Goal: Task Accomplishment & Management: Manage account settings

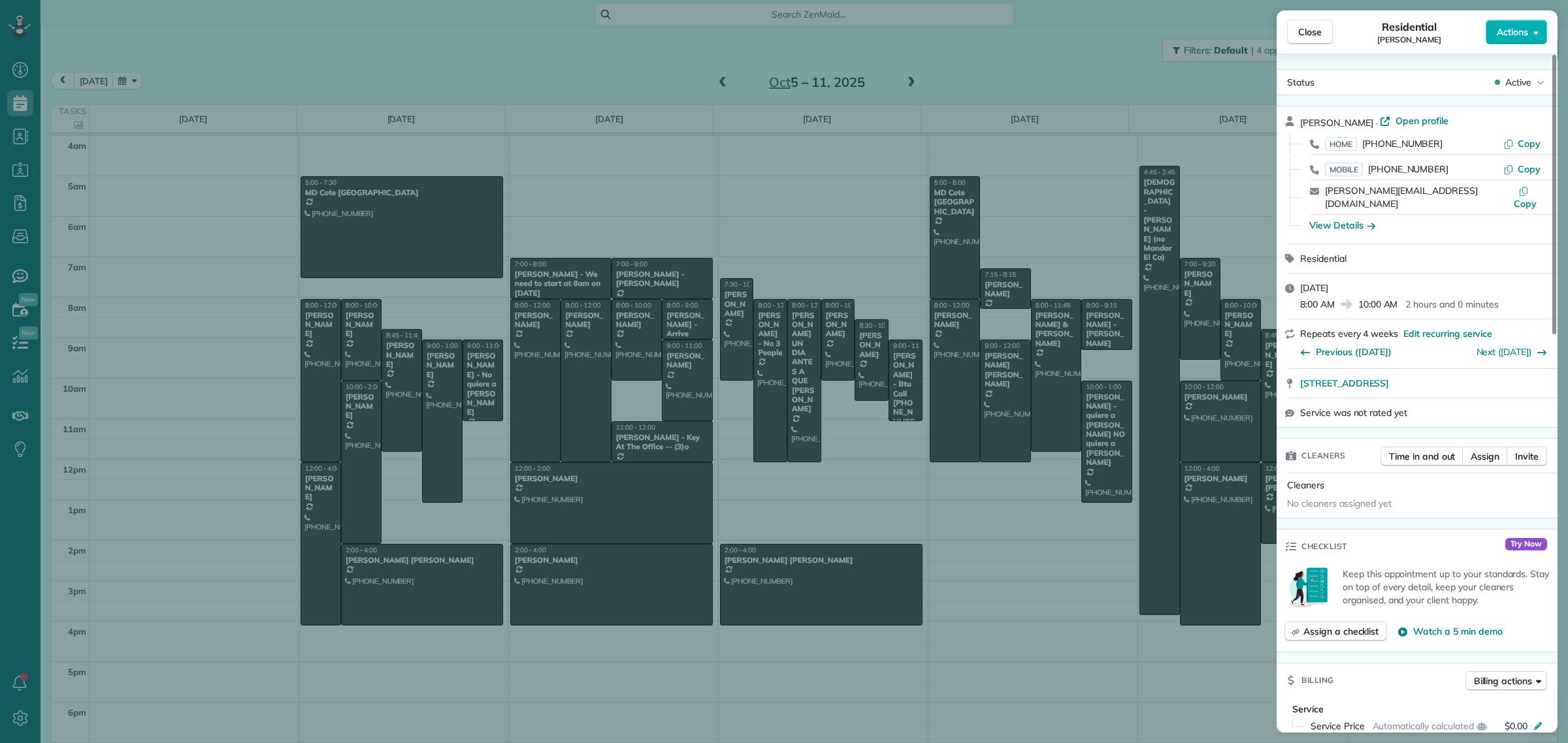
scroll to position [15, 0]
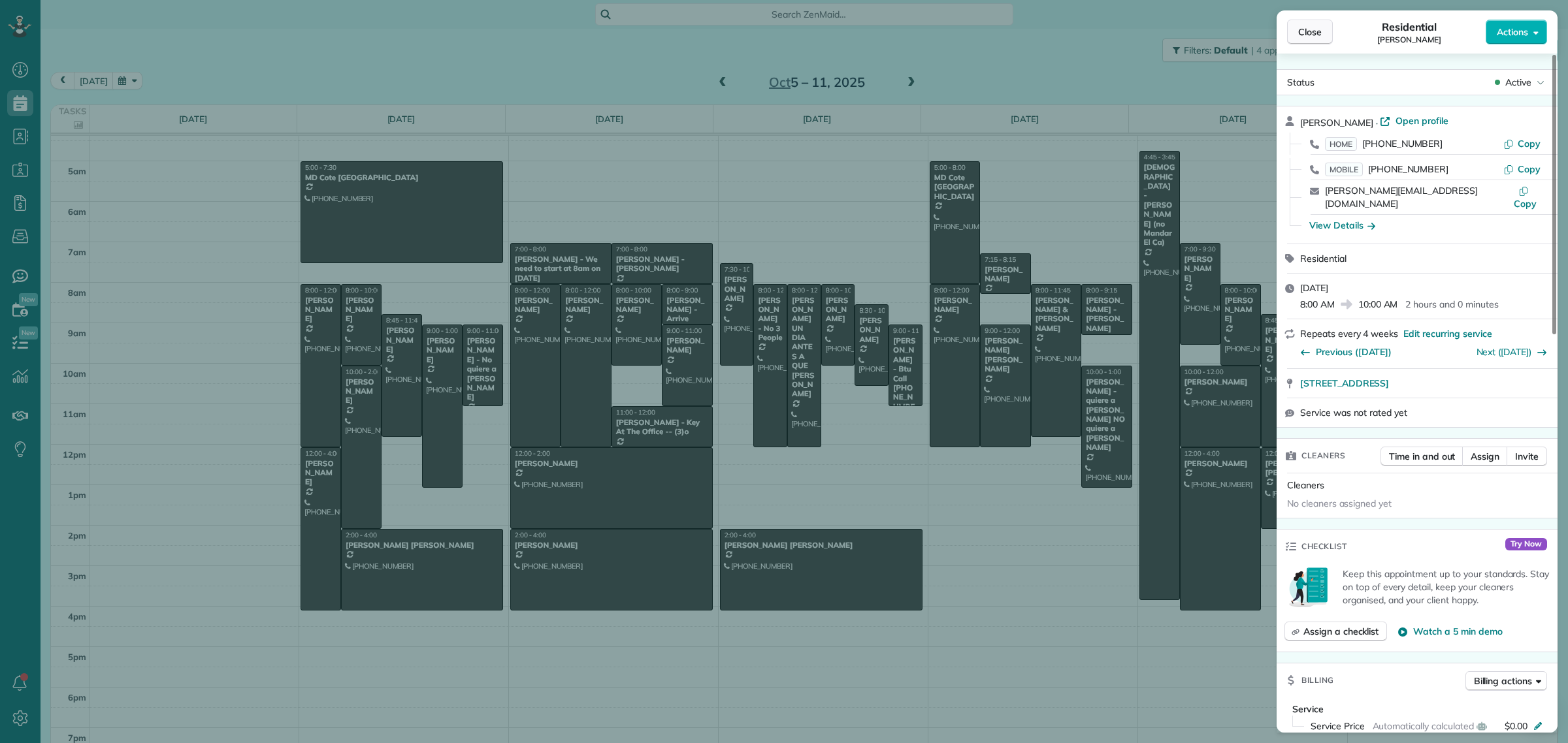
click at [1317, 27] on span "Close" at bounding box center [1310, 32] width 23 height 13
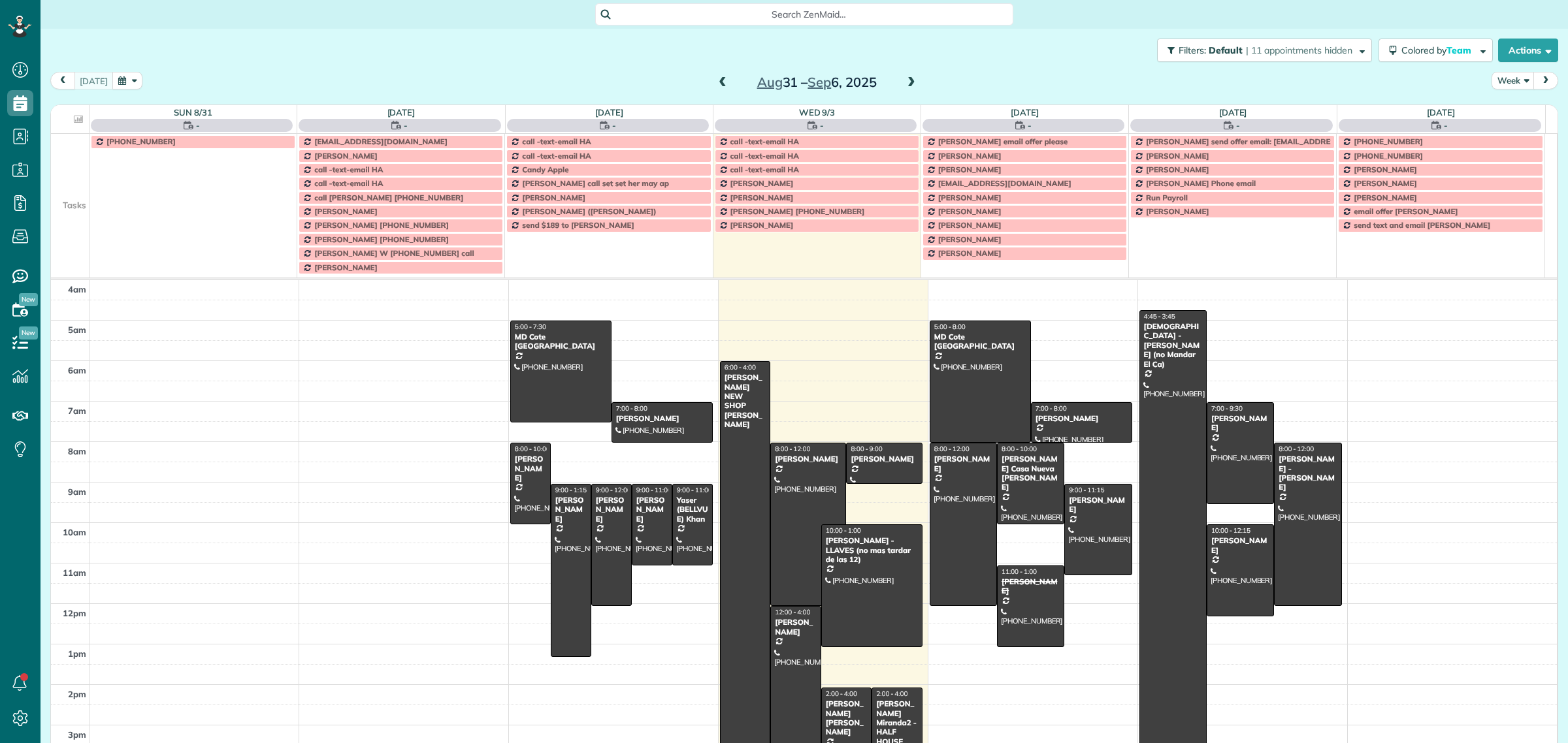
scroll to position [54, 0]
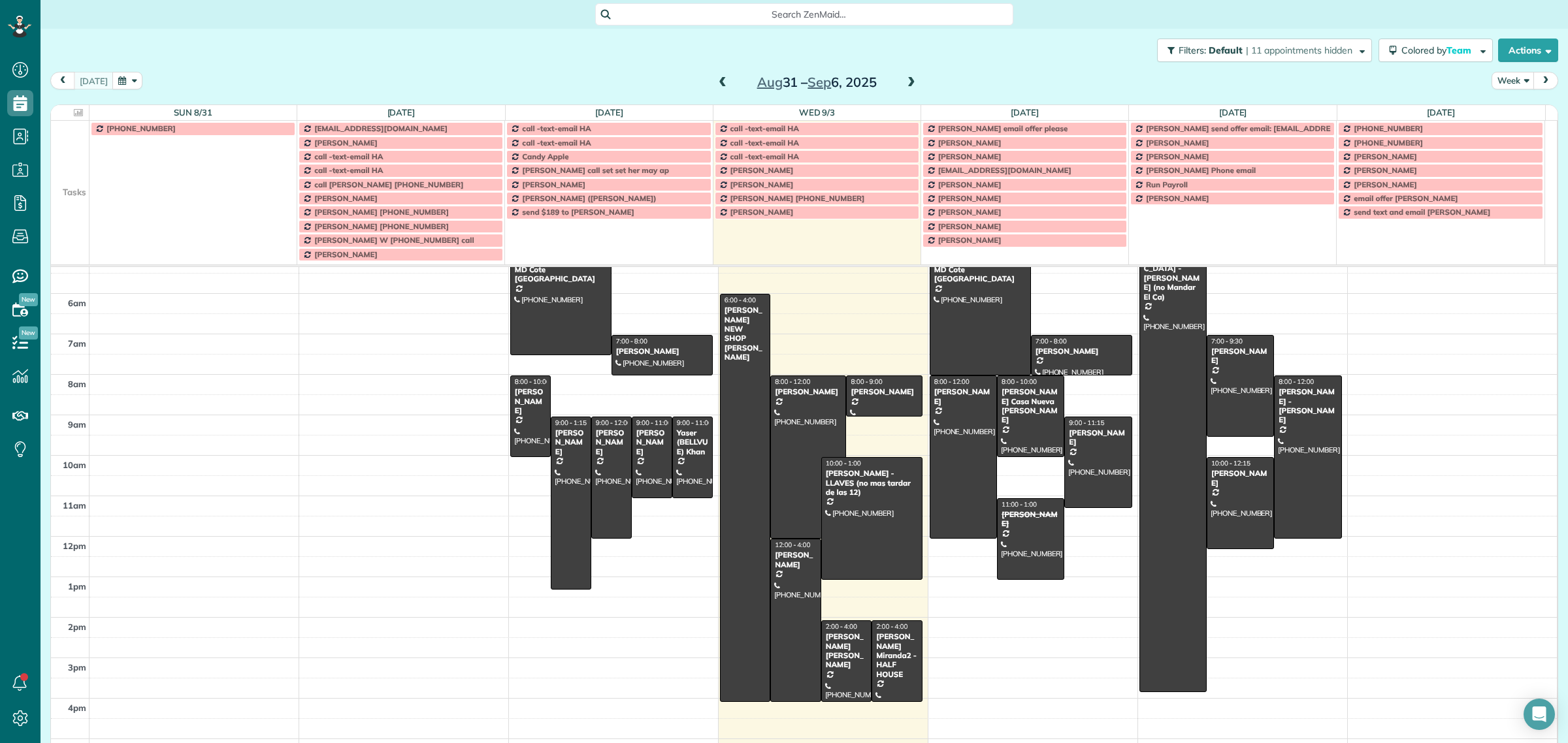
click at [73, 147] on td at bounding box center [70, 142] width 39 height 14
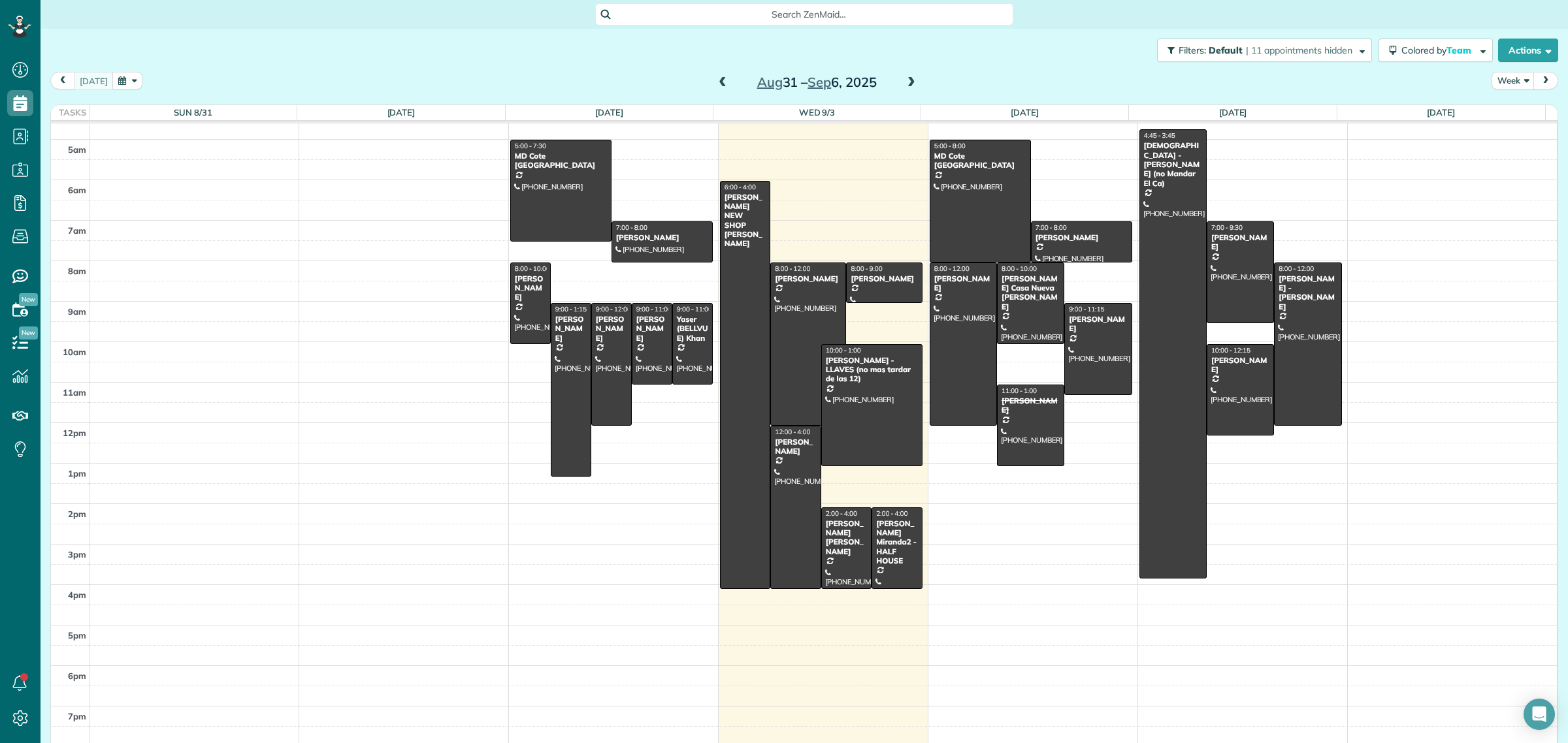
scroll to position [15, 0]
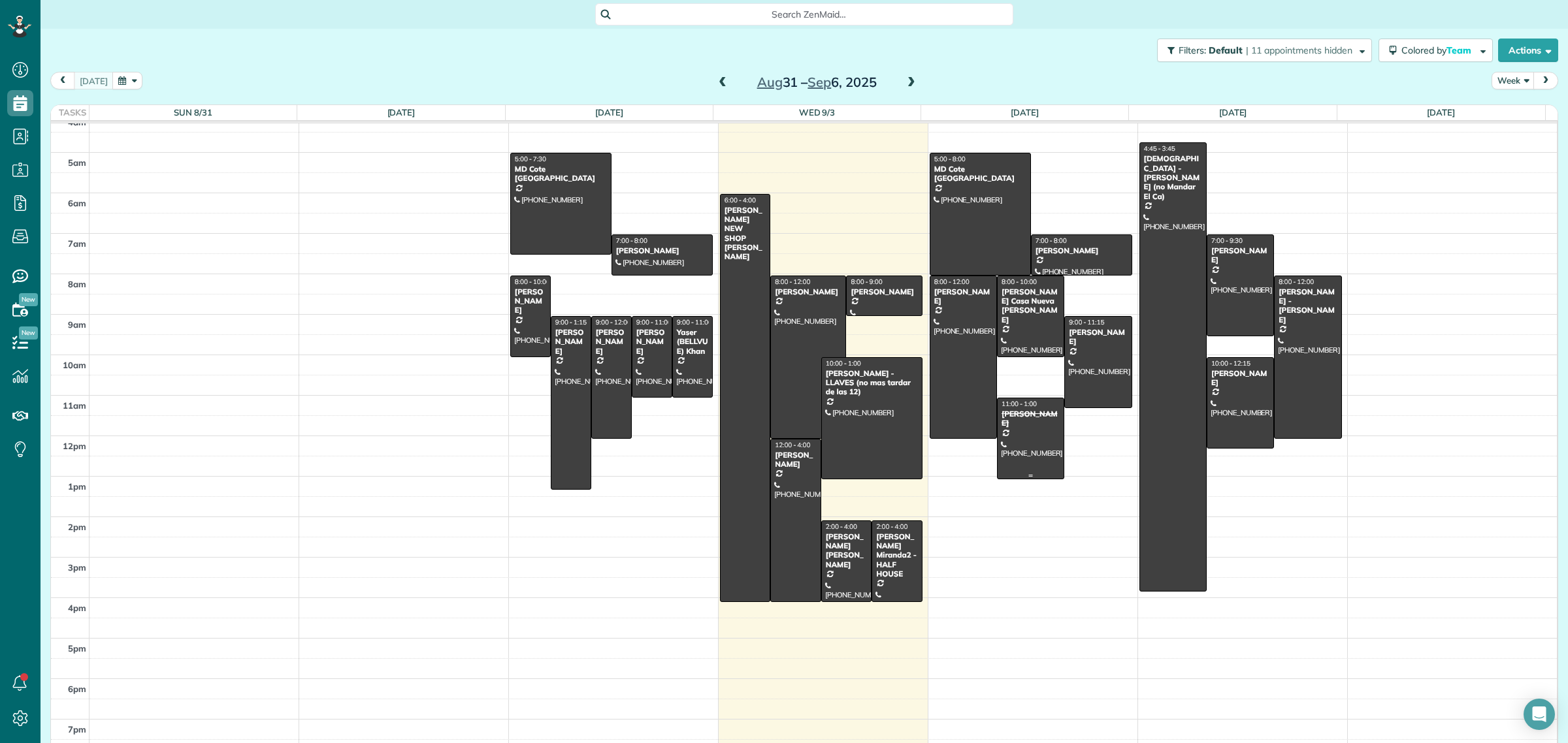
click at [1006, 432] on div at bounding box center [1031, 438] width 66 height 80
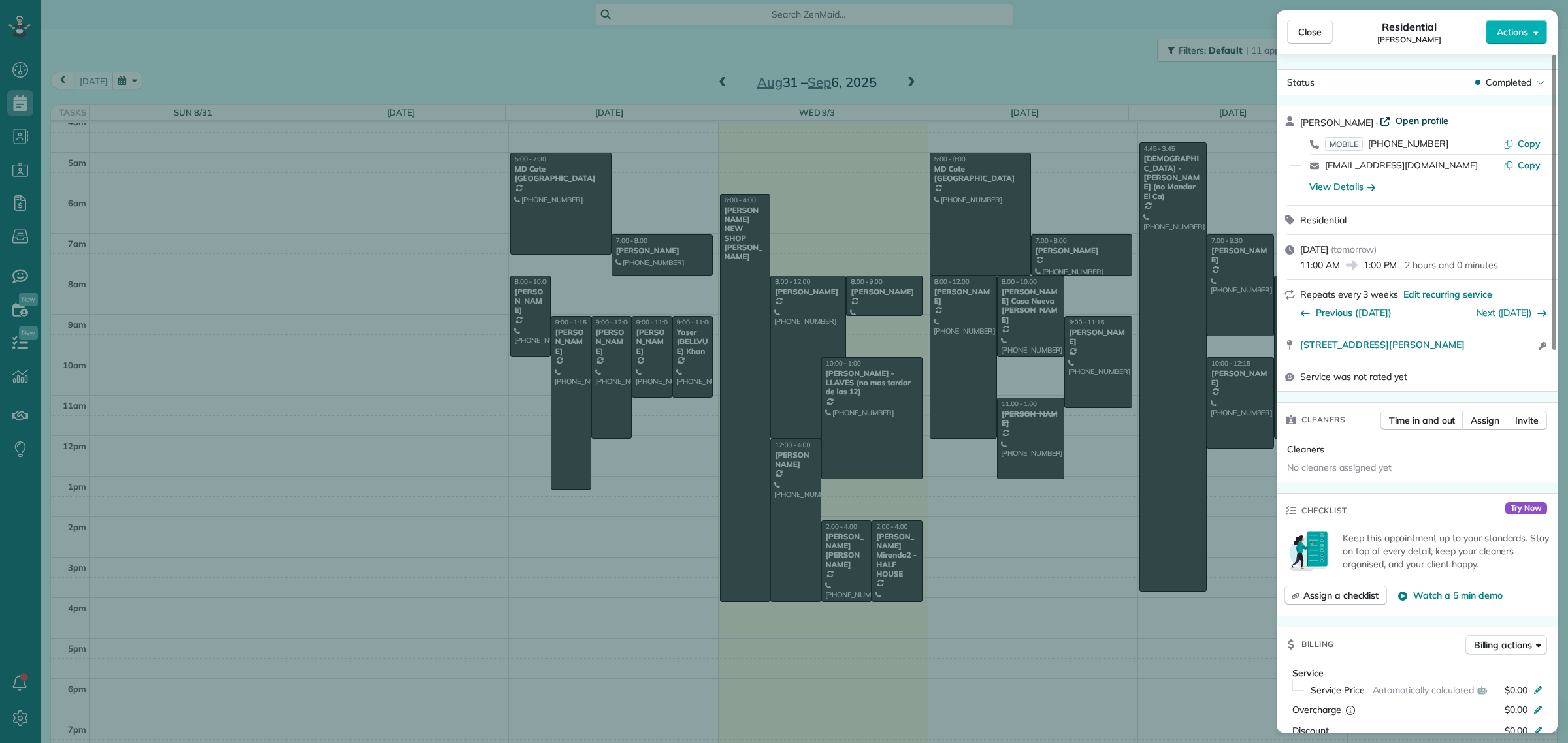
click at [1411, 118] on span "Open profile" at bounding box center [1421, 121] width 53 height 13
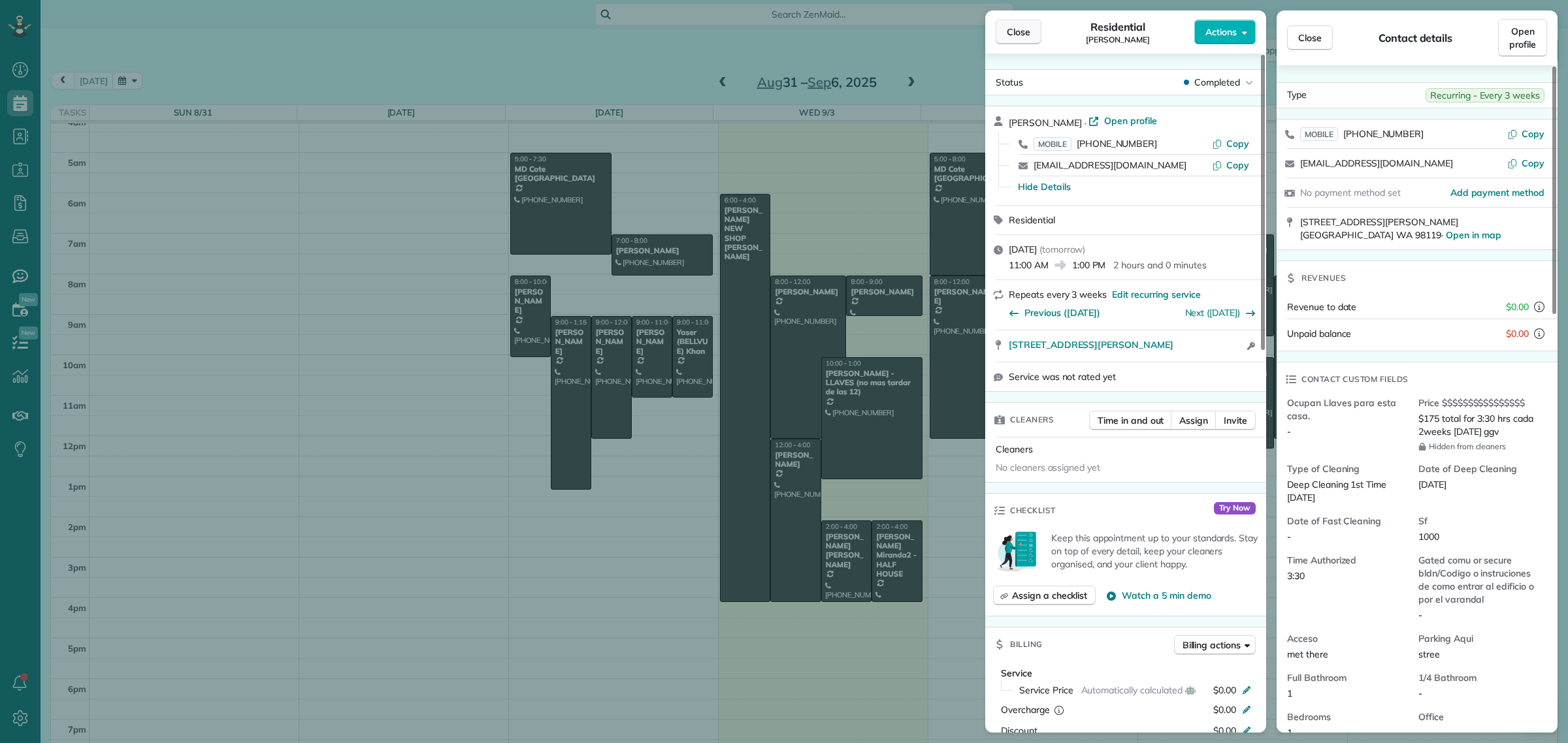
click at [1010, 31] on span "Close" at bounding box center [1018, 32] width 23 height 13
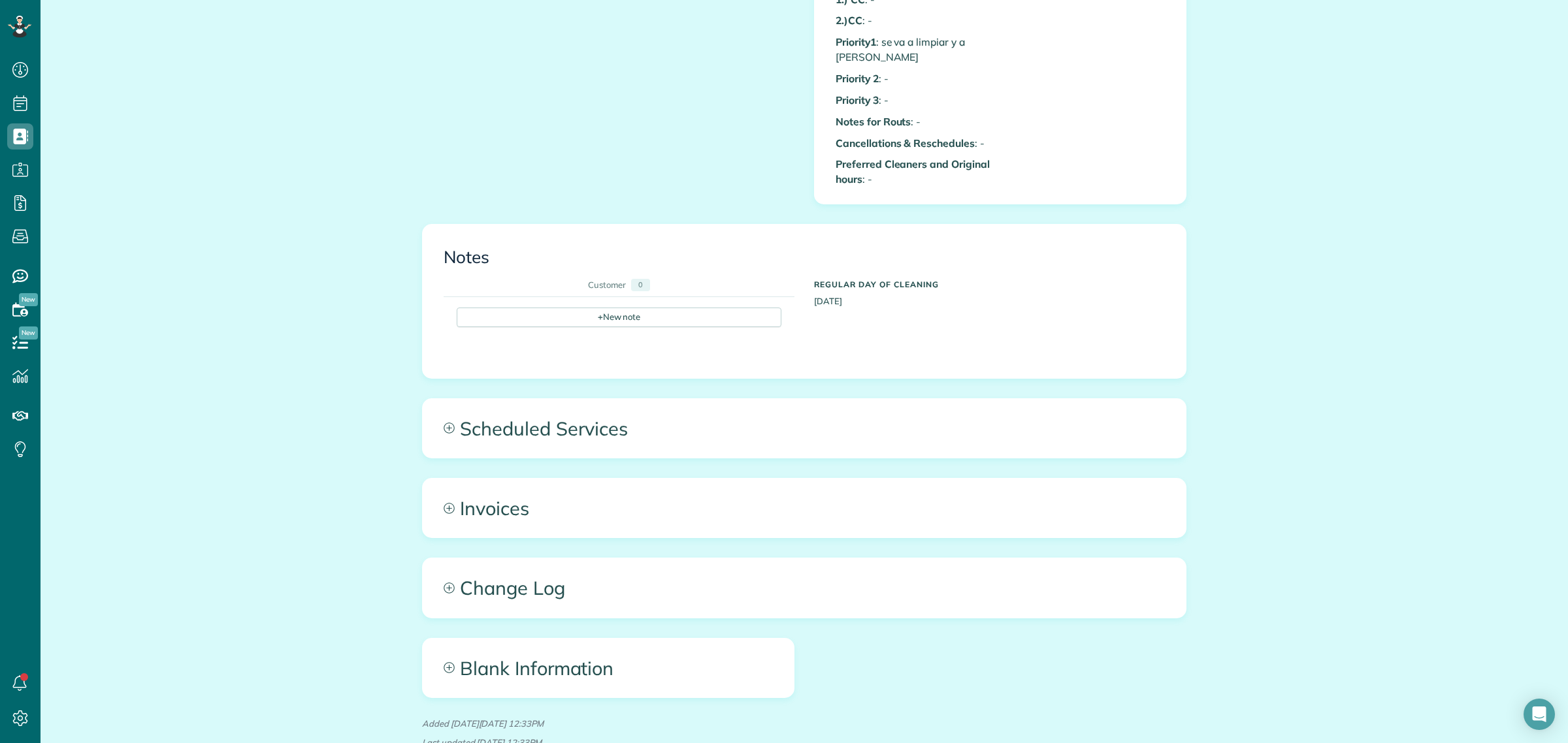
scroll to position [1143, 0]
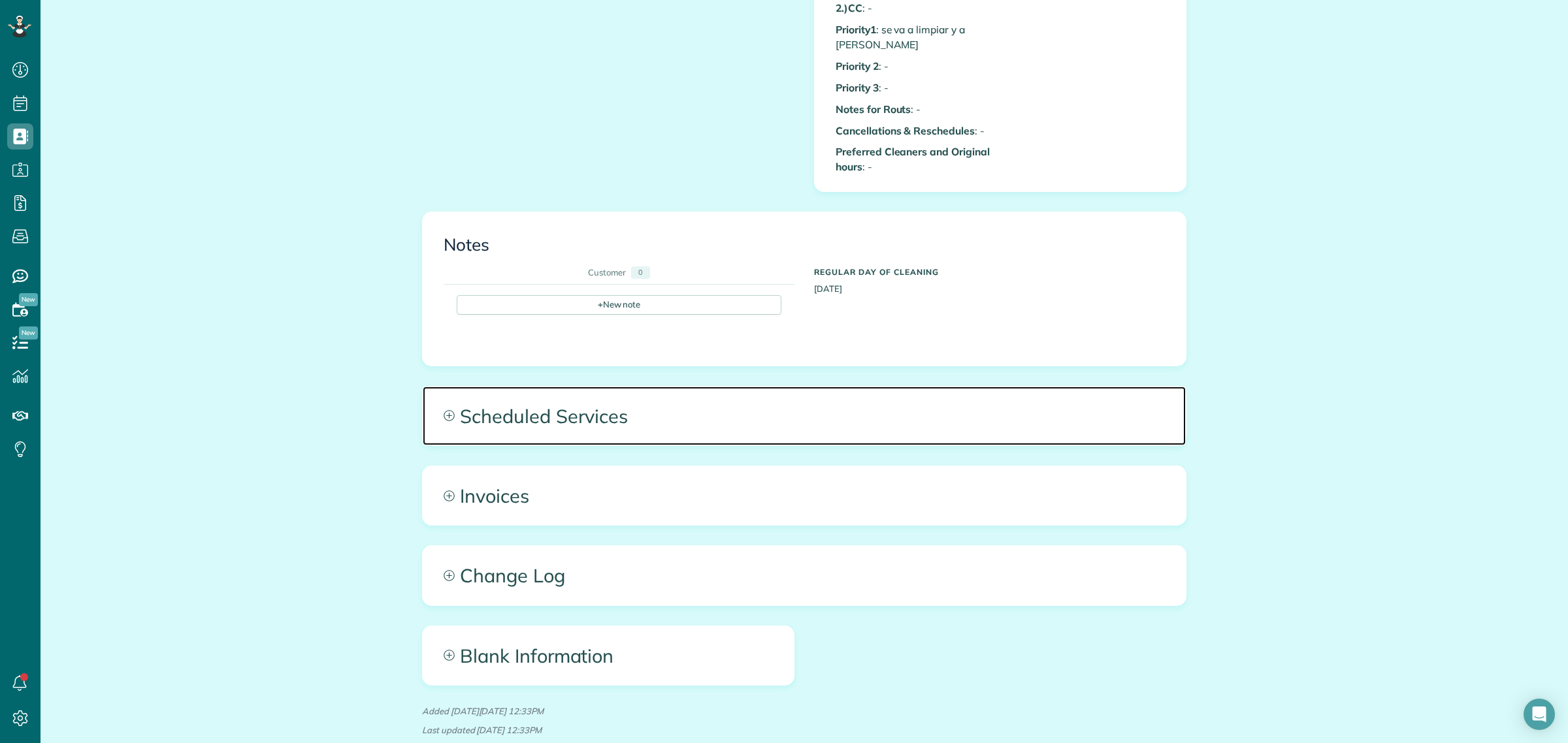
click at [608, 417] on span "Scheduled Services" at bounding box center [804, 416] width 763 height 59
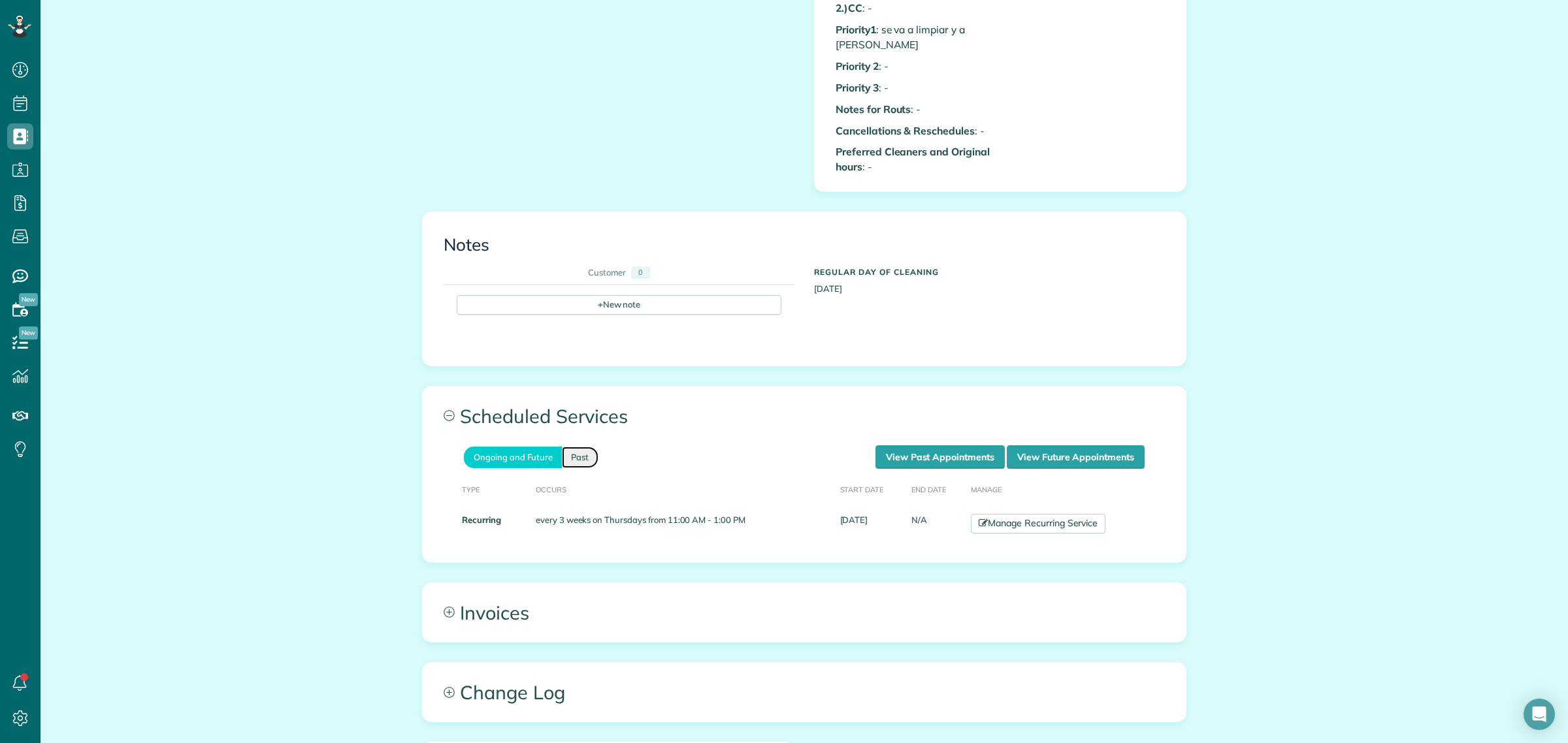
click at [567, 458] on link "Past" at bounding box center [580, 458] width 36 height 22
click at [473, 458] on link "Ongoing and Future" at bounding box center [513, 458] width 98 height 22
click at [567, 458] on link "Past" at bounding box center [580, 458] width 36 height 22
click at [486, 453] on link "Ongoing and Future" at bounding box center [513, 458] width 98 height 22
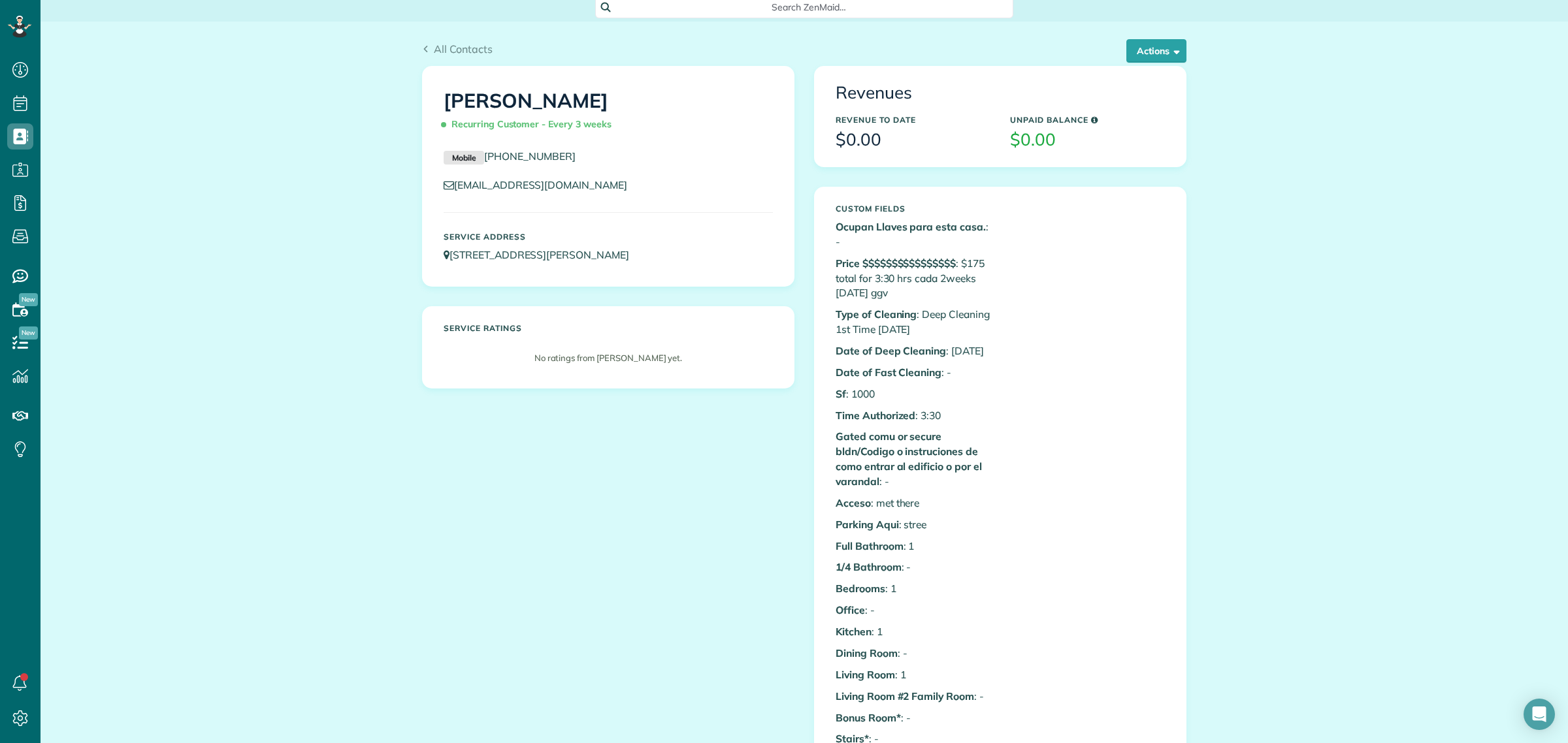
scroll to position [0, 0]
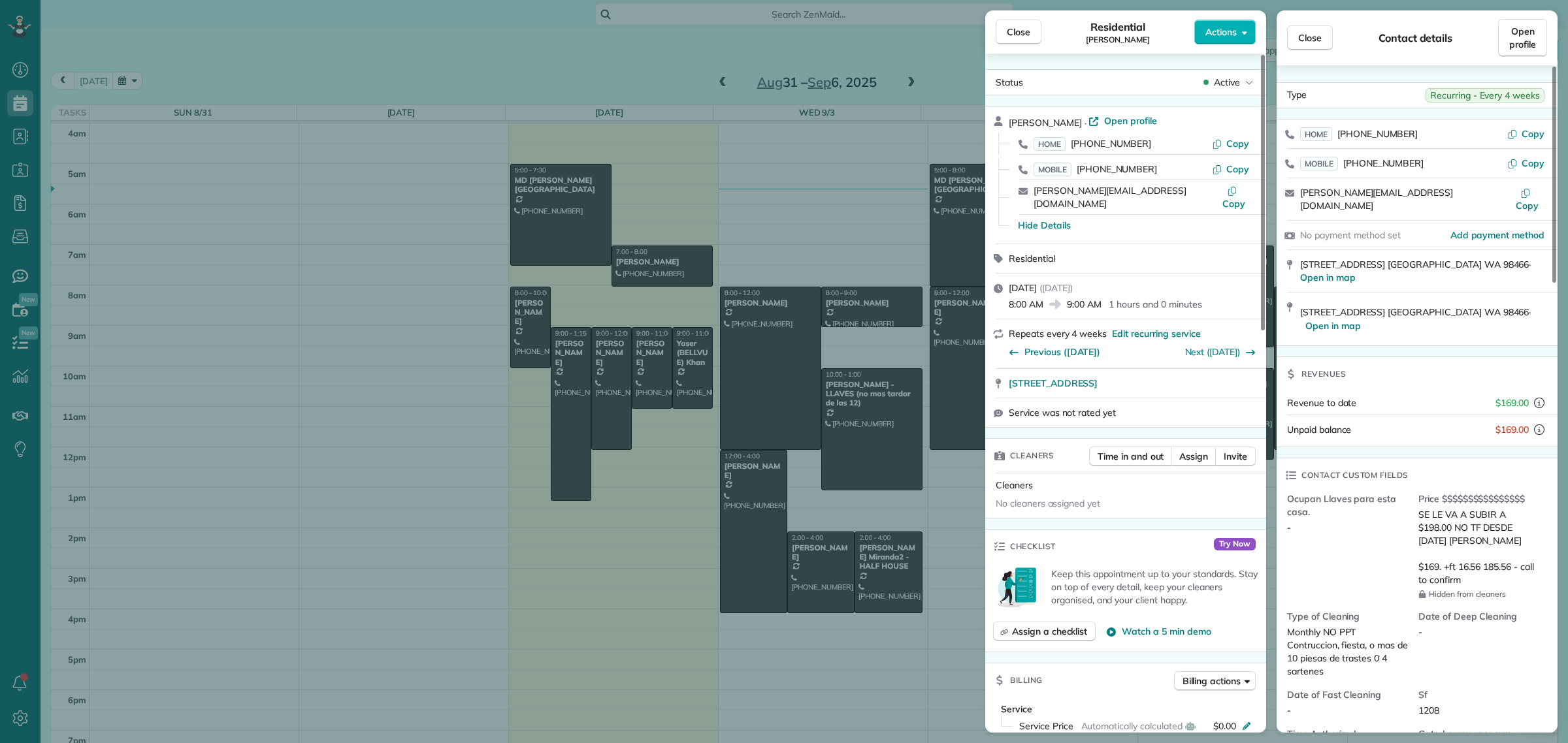
scroll to position [5, 5]
click at [1022, 34] on span "Close" at bounding box center [1018, 32] width 23 height 13
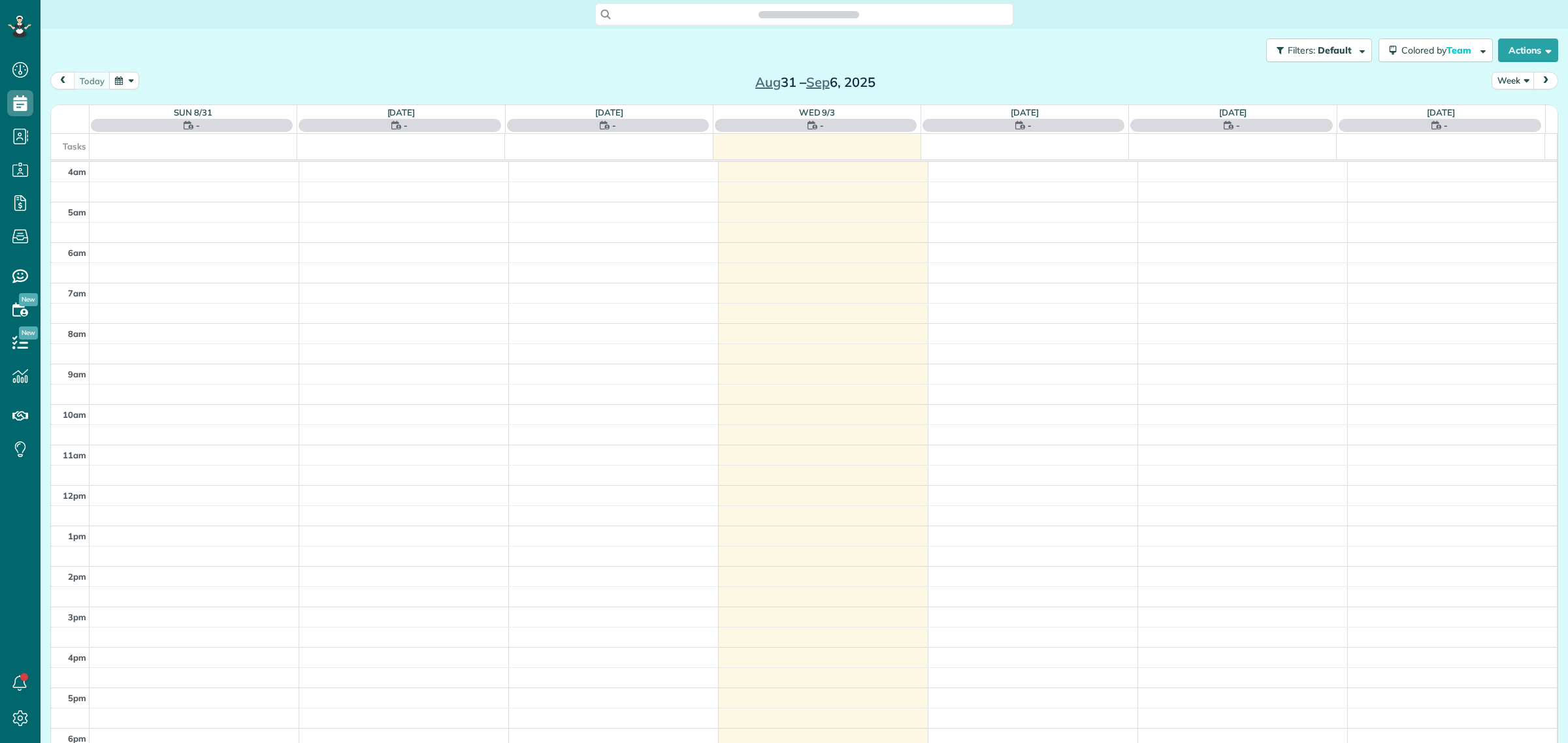
scroll to position [54, 0]
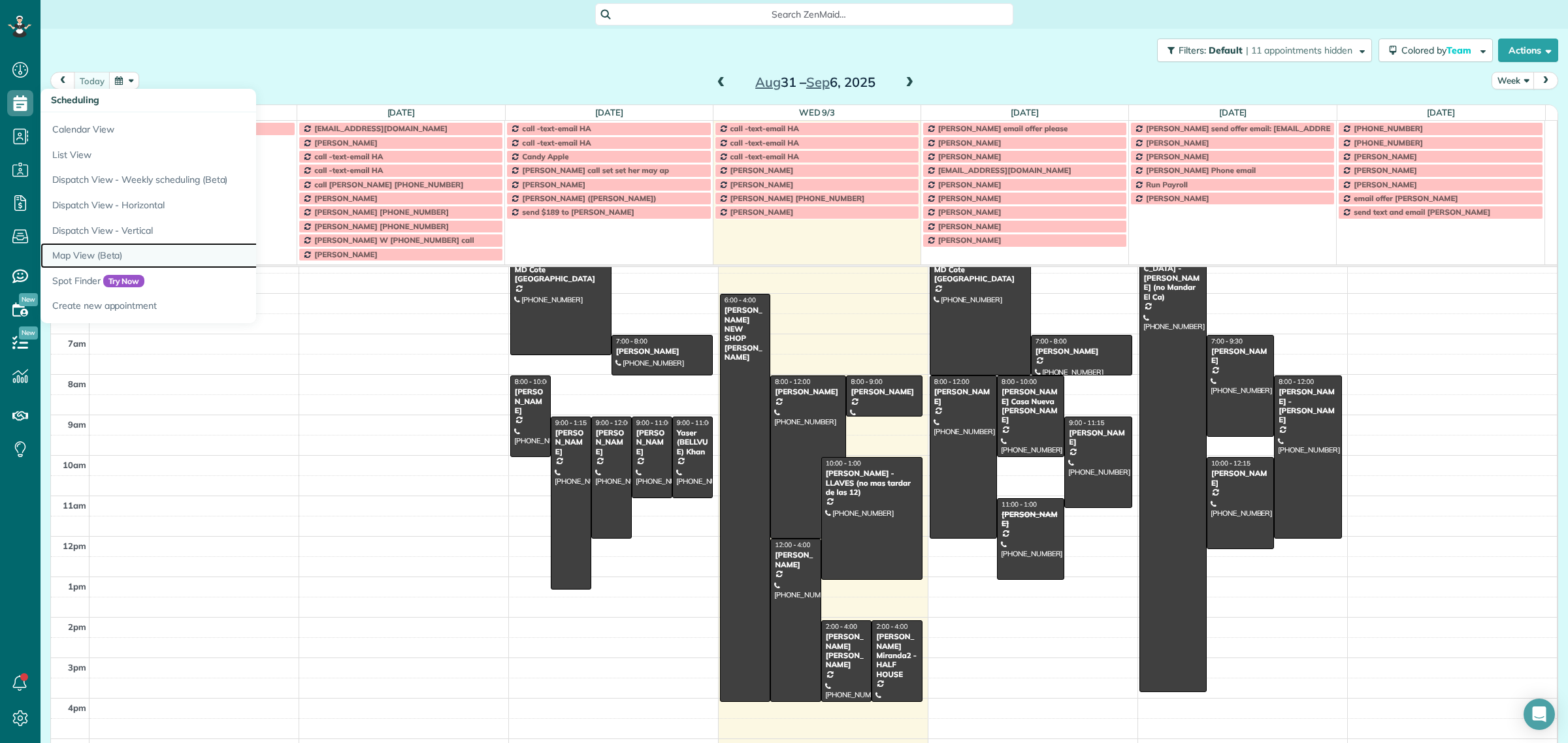
click at [93, 256] on link "Map View (Beta)" at bounding box center [204, 255] width 327 height 26
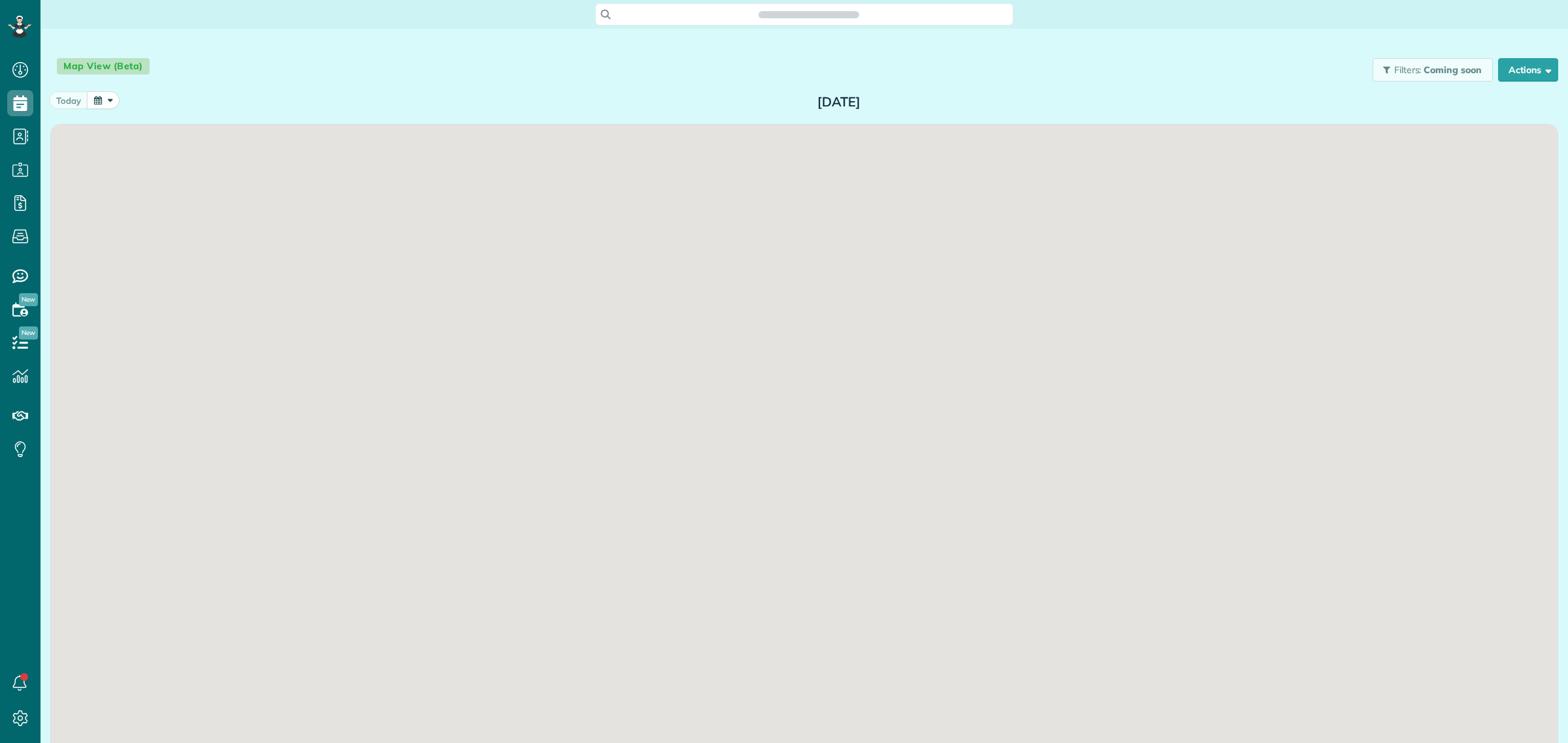
scroll to position [5, 5]
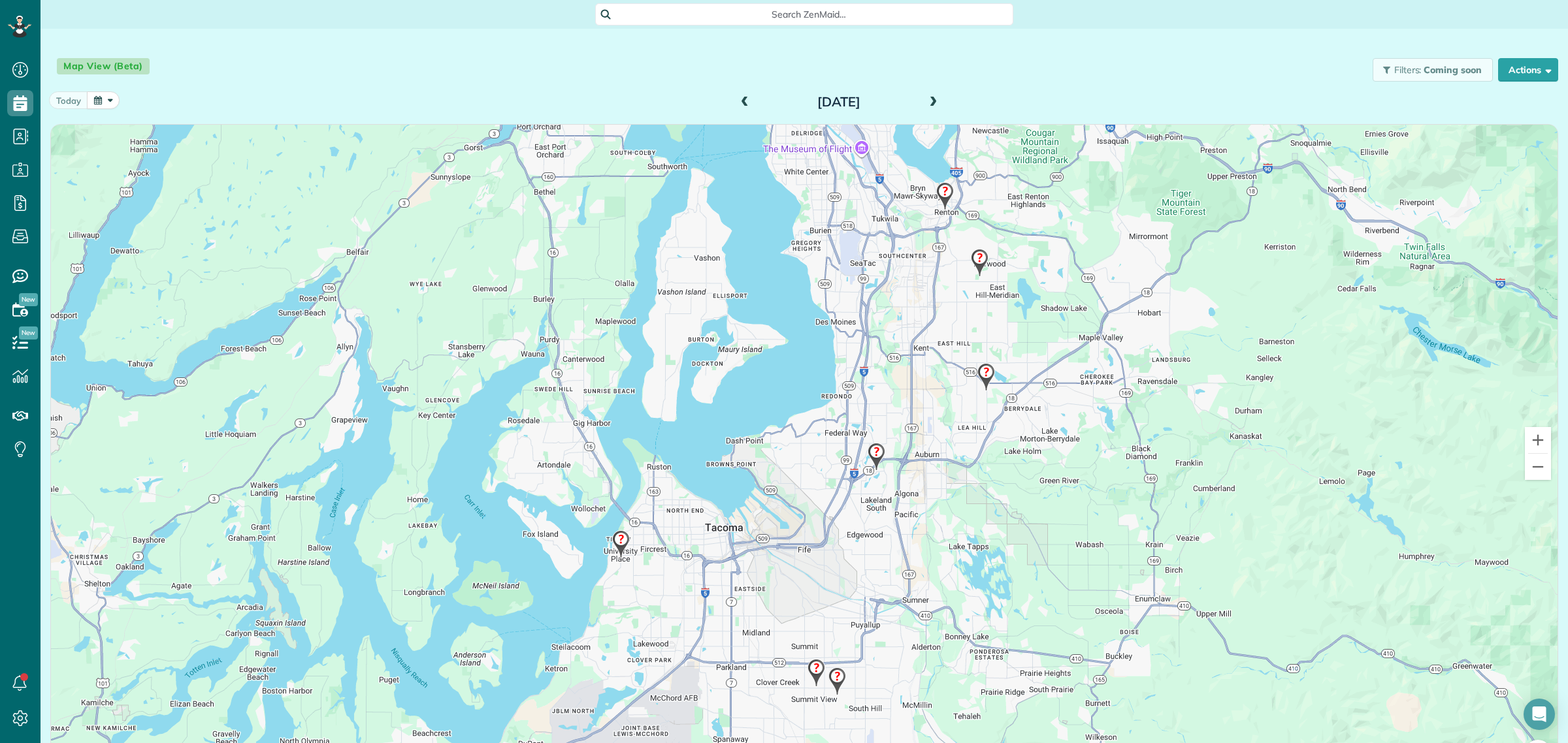
click at [925, 100] on span at bounding box center [933, 103] width 15 height 12
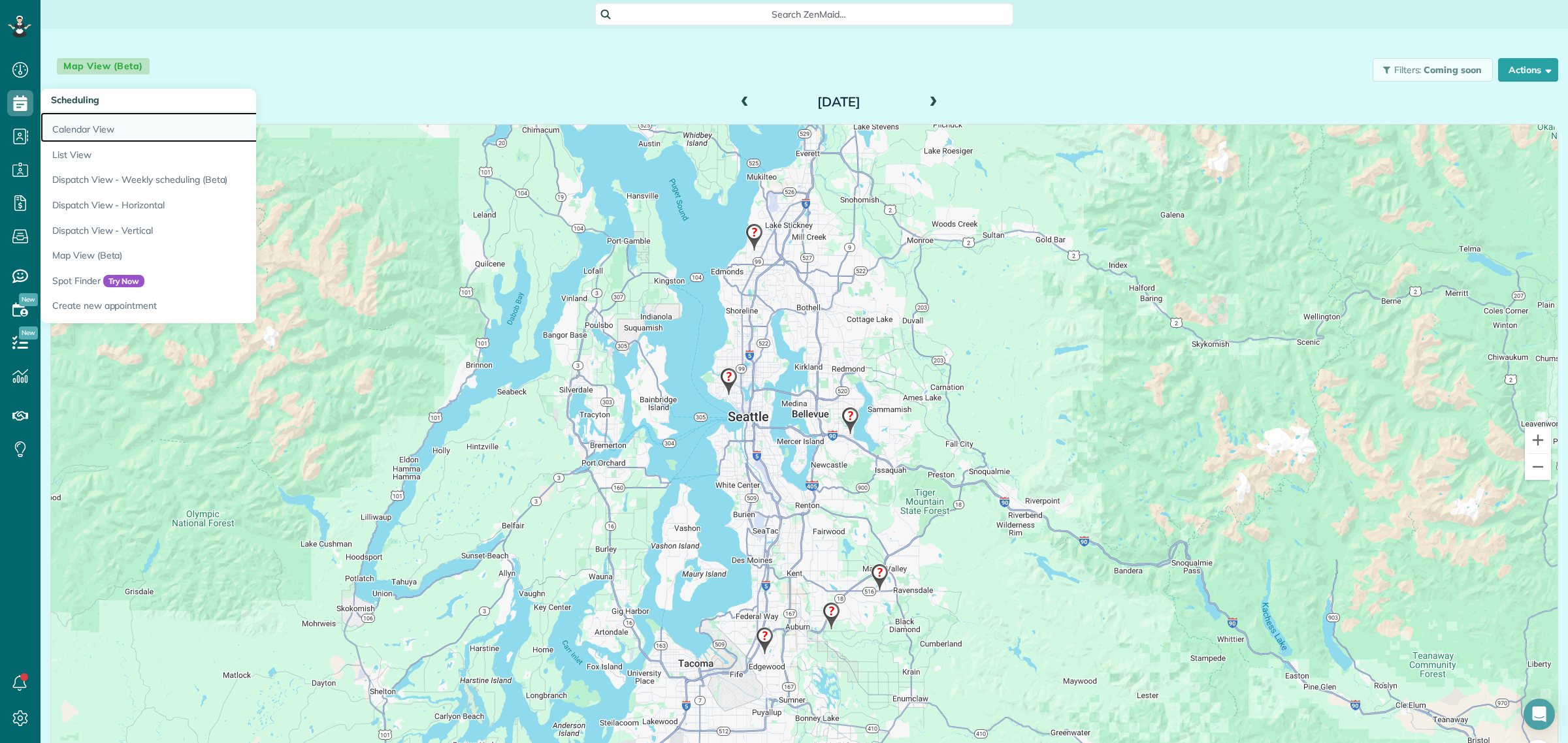
click at [87, 134] on link "Calendar View" at bounding box center [204, 127] width 327 height 30
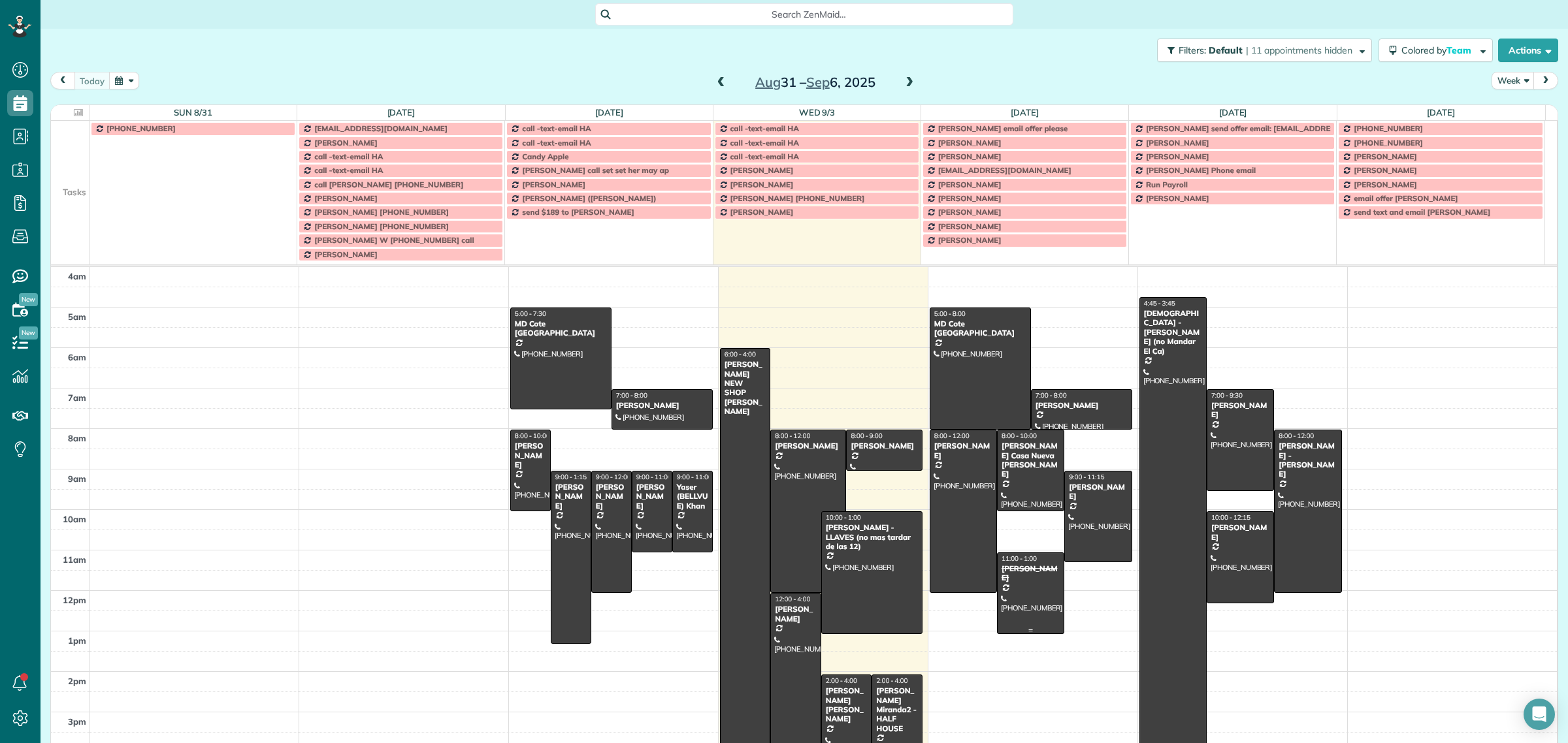
click at [1021, 596] on div at bounding box center [1031, 594] width 66 height 80
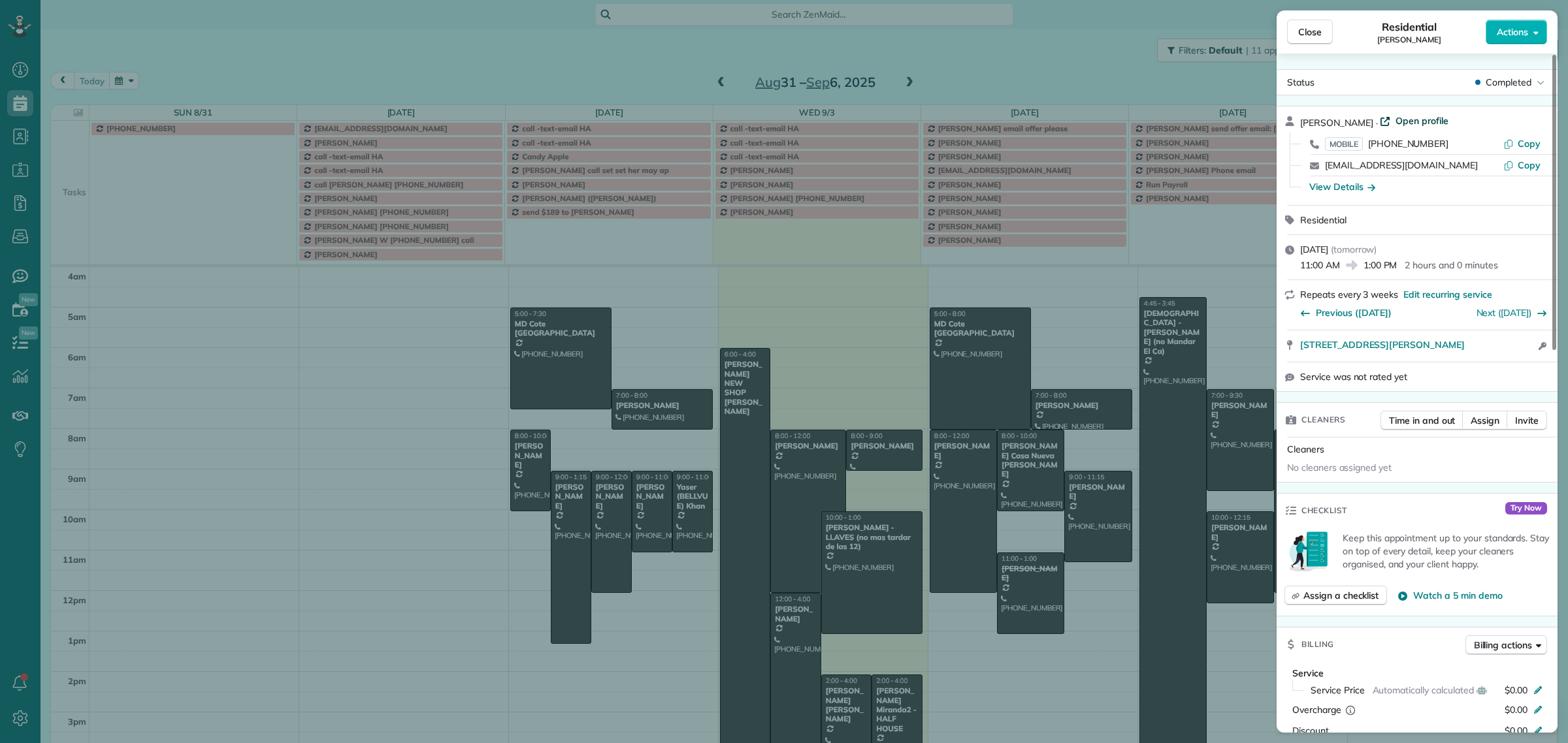
click at [1413, 118] on span "Open profile" at bounding box center [1421, 121] width 53 height 13
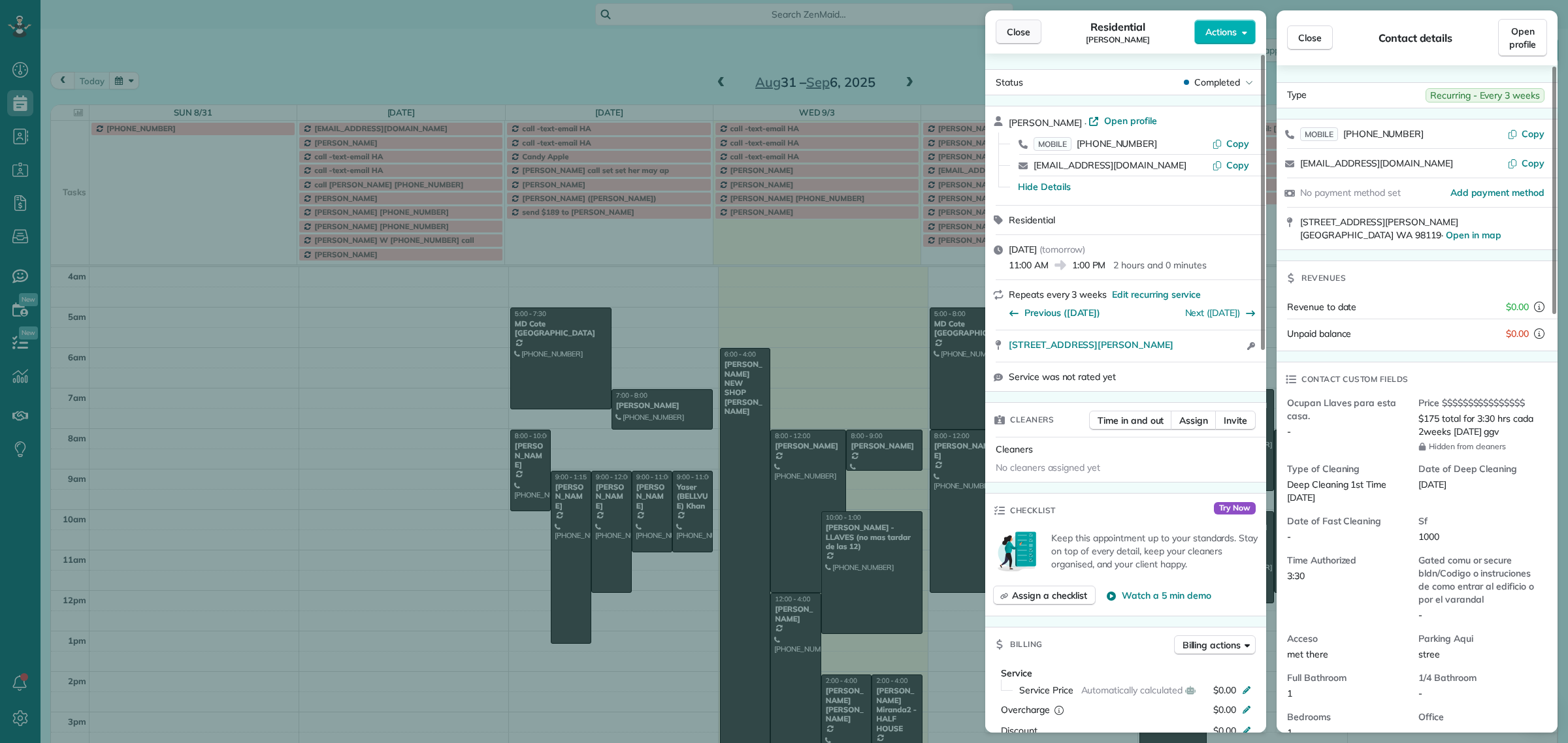
click at [1013, 28] on span "Close" at bounding box center [1018, 32] width 23 height 13
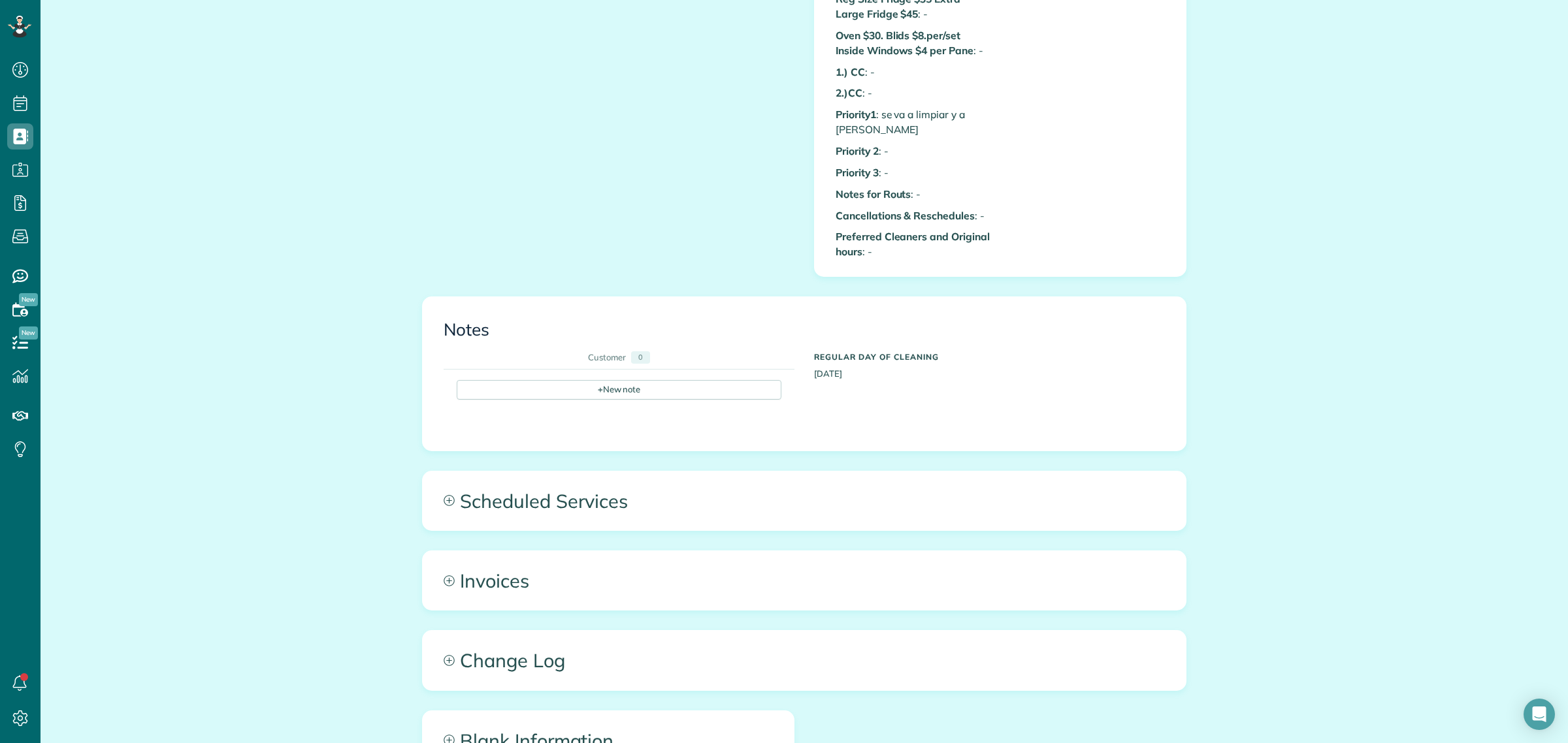
scroll to position [1062, 0]
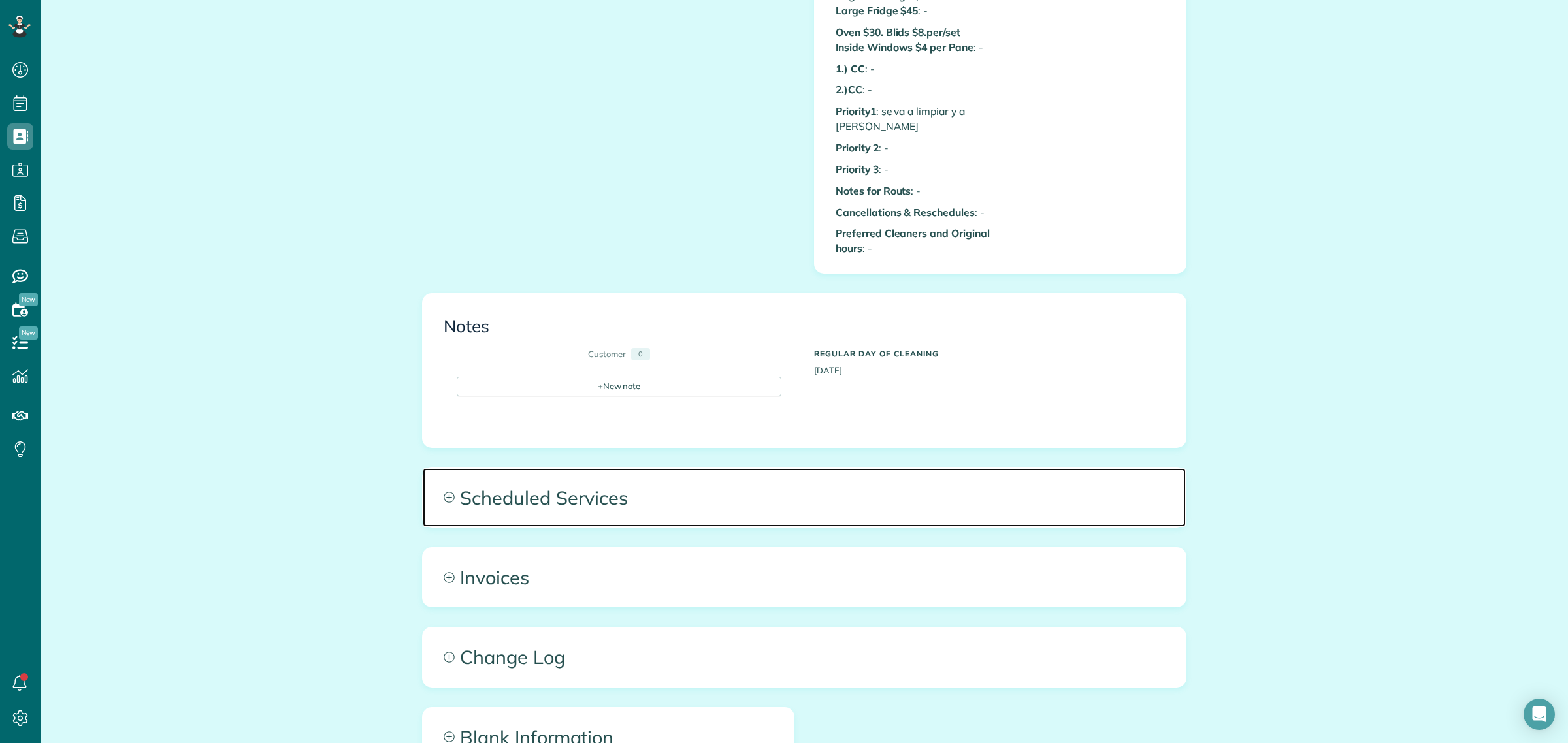
click at [562, 487] on span "Scheduled Services" at bounding box center [804, 497] width 763 height 59
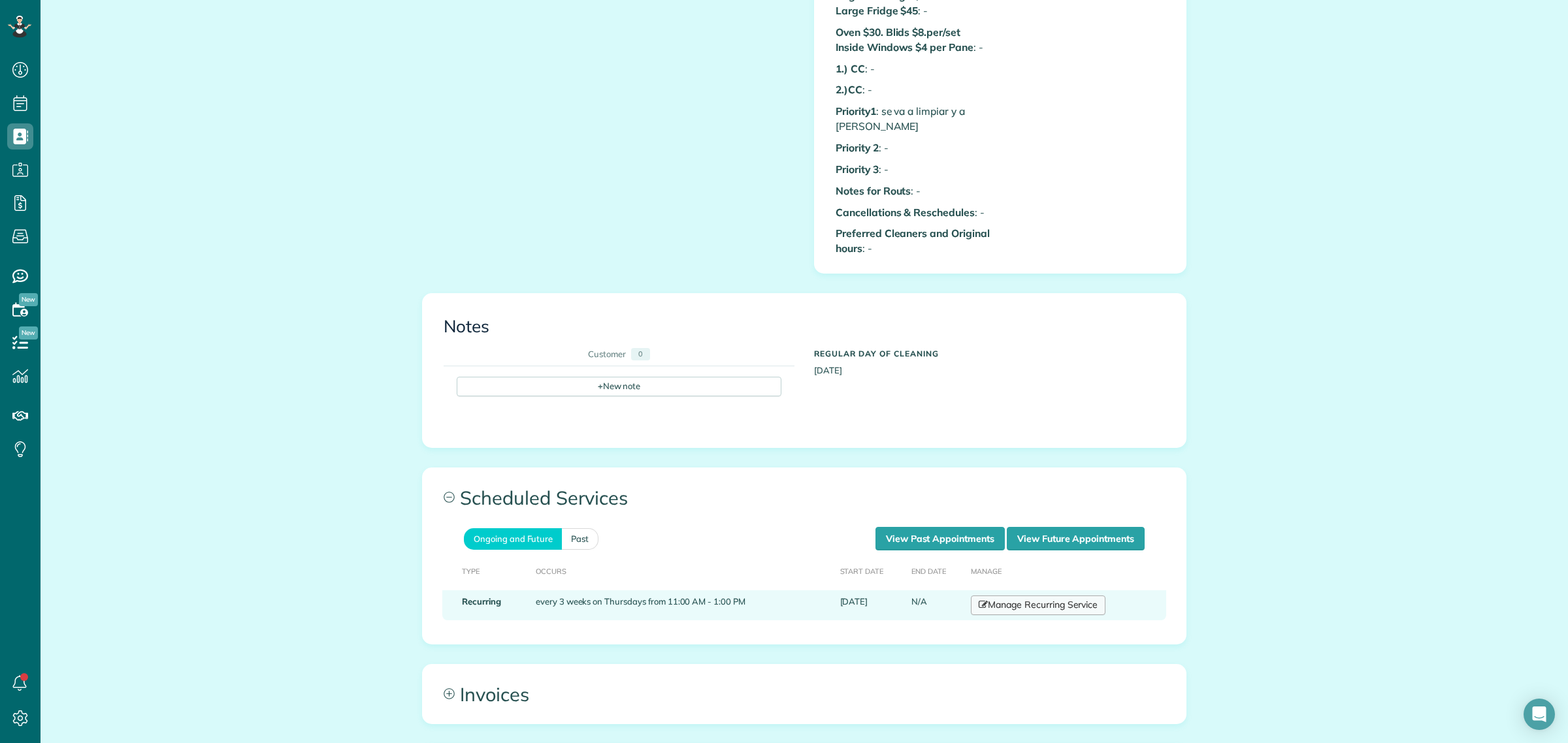
click at [1017, 605] on link "Manage Recurring Service" at bounding box center [1038, 605] width 135 height 20
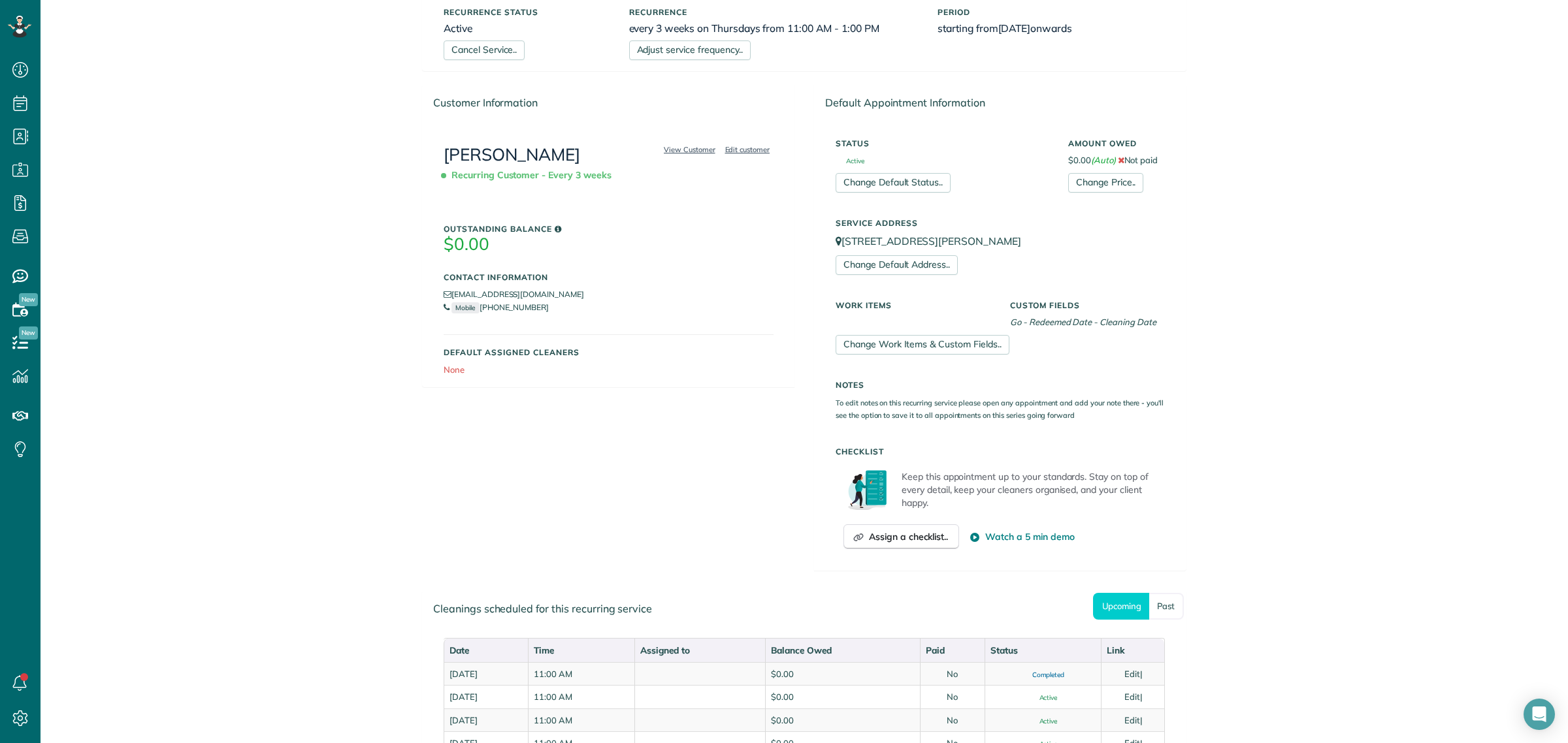
scroll to position [82, 0]
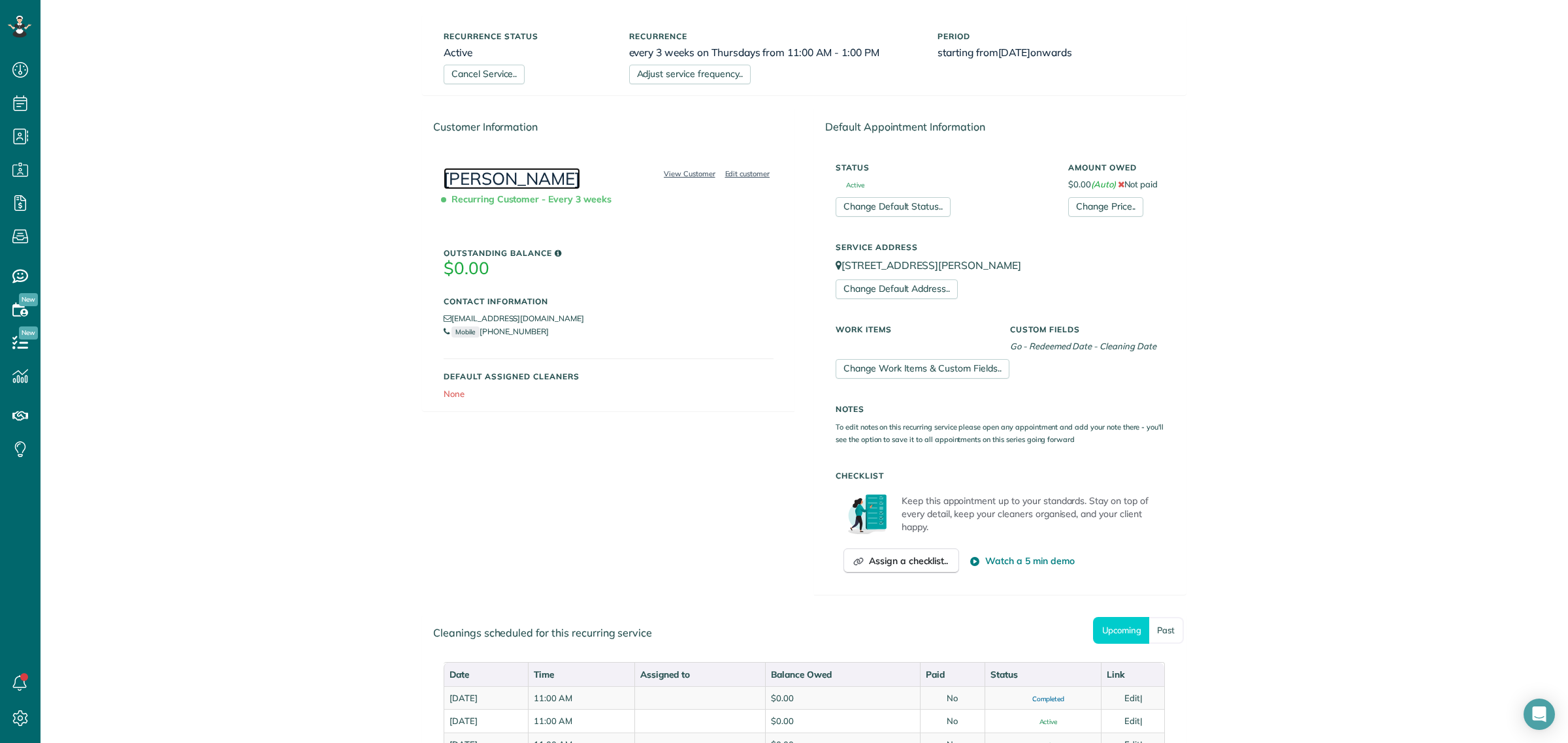
click at [482, 187] on link "[PERSON_NAME]" at bounding box center [511, 179] width 136 height 22
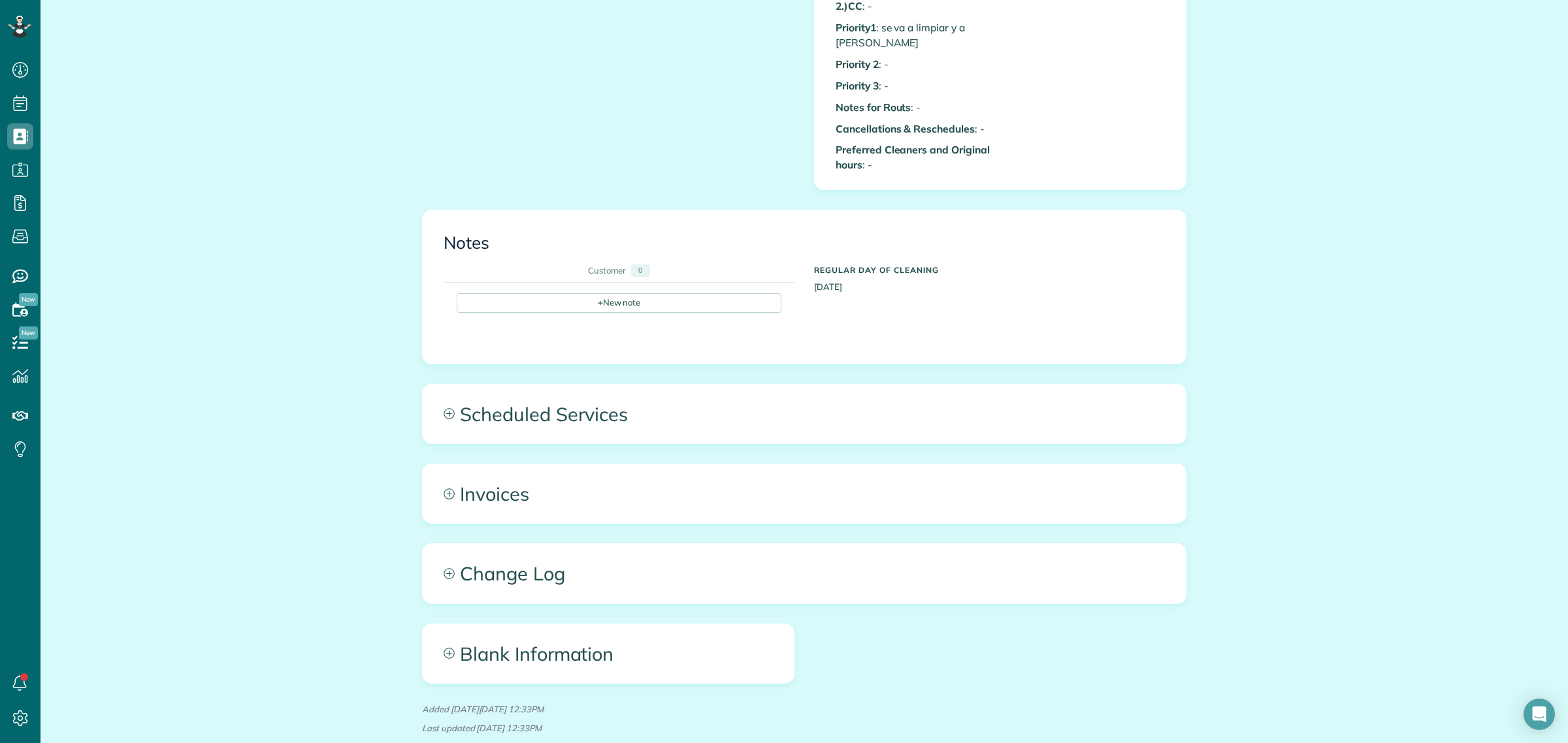
scroll to position [1224, 0]
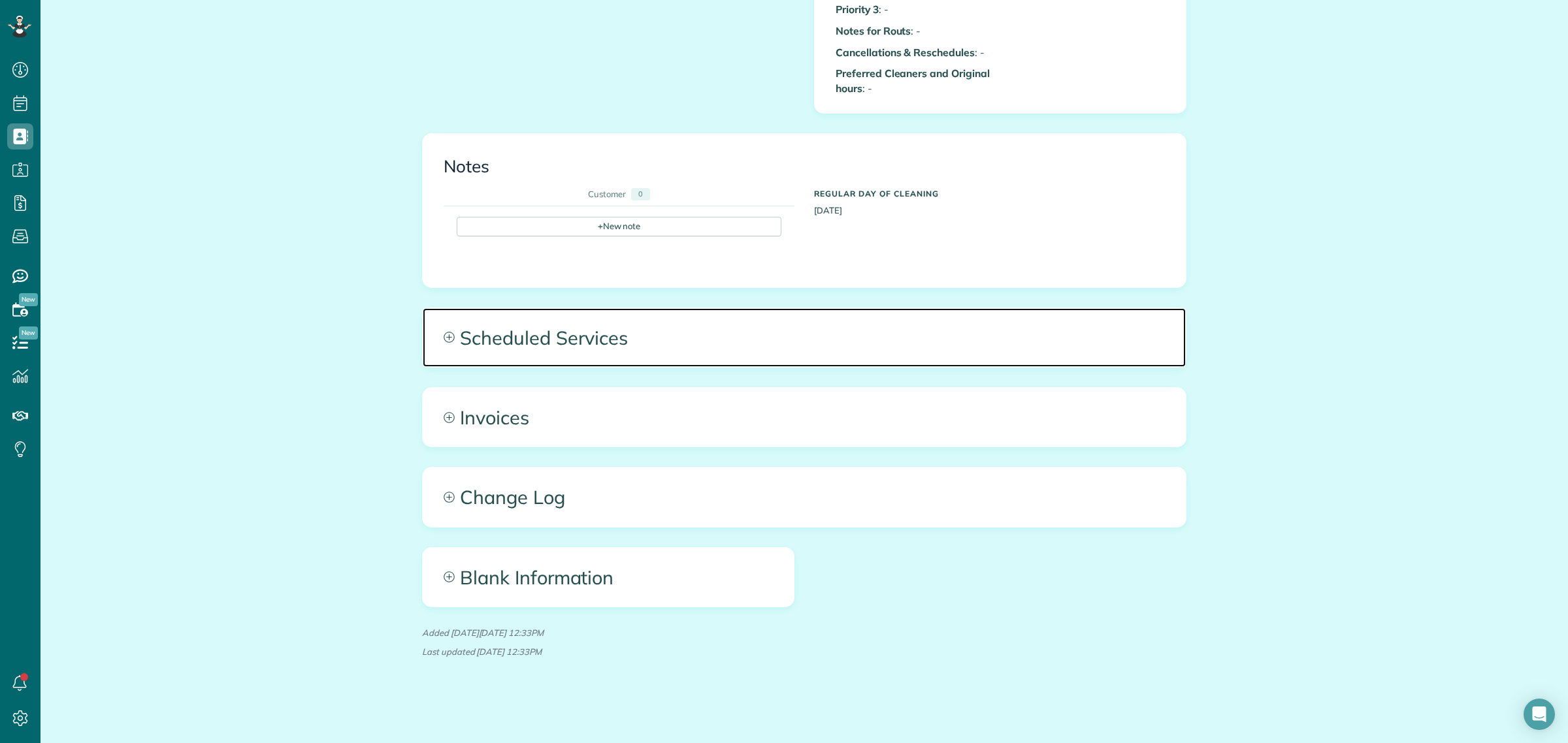
click at [544, 325] on span "Scheduled Services" at bounding box center [804, 338] width 763 height 59
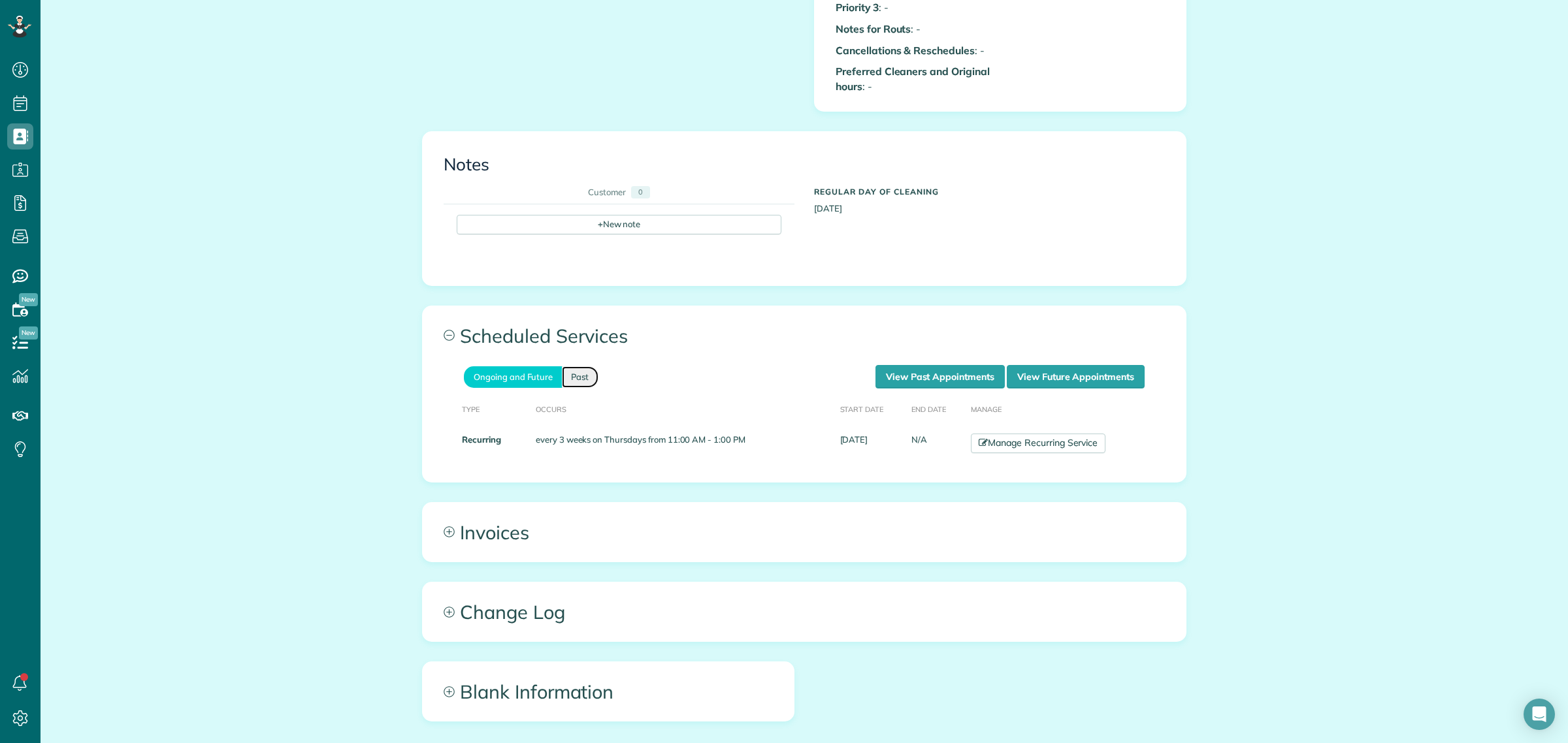
click at [573, 367] on link "Past" at bounding box center [580, 378] width 36 height 22
click at [484, 369] on link "Ongoing and Future" at bounding box center [513, 378] width 98 height 22
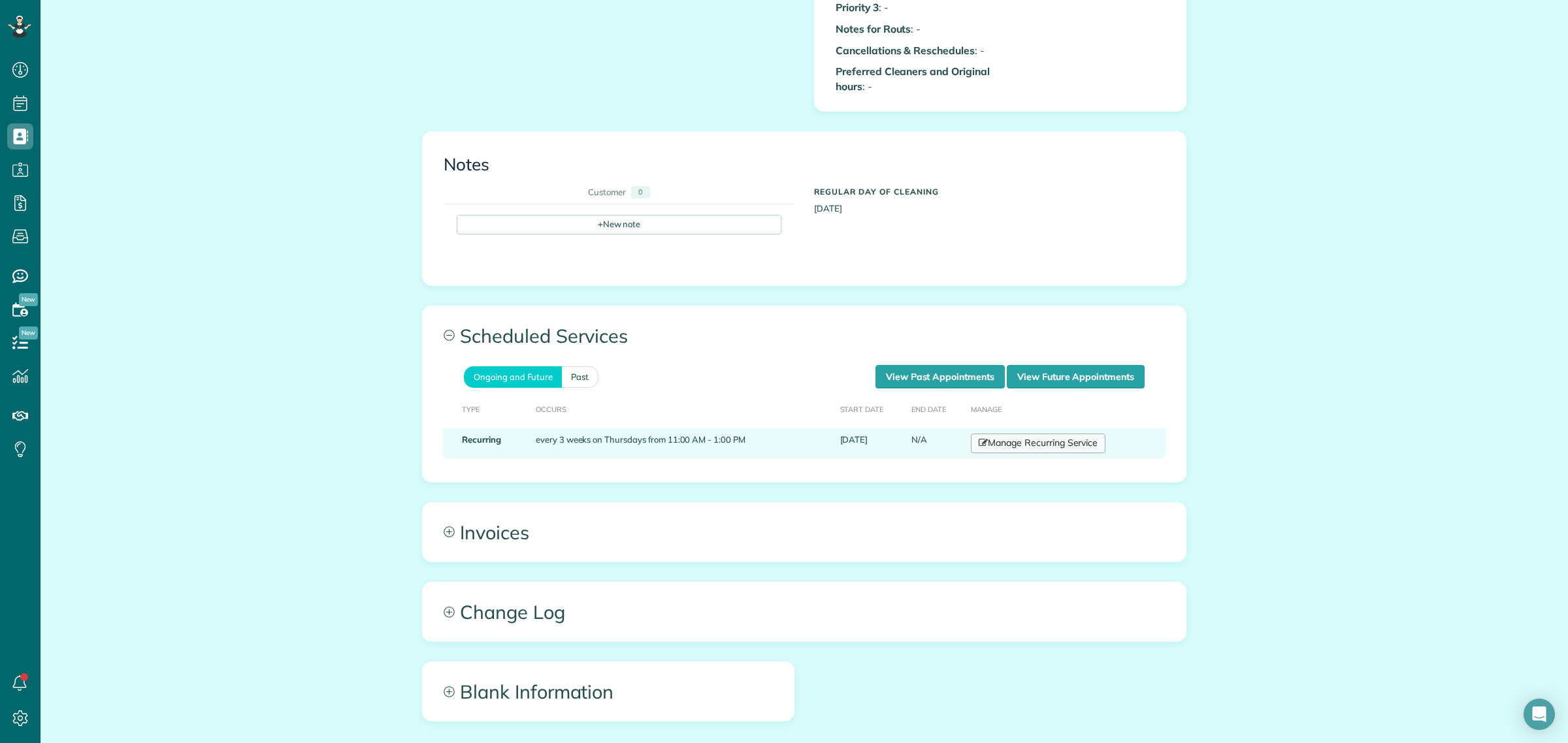
click at [1032, 442] on link "Manage Recurring Service" at bounding box center [1038, 443] width 135 height 20
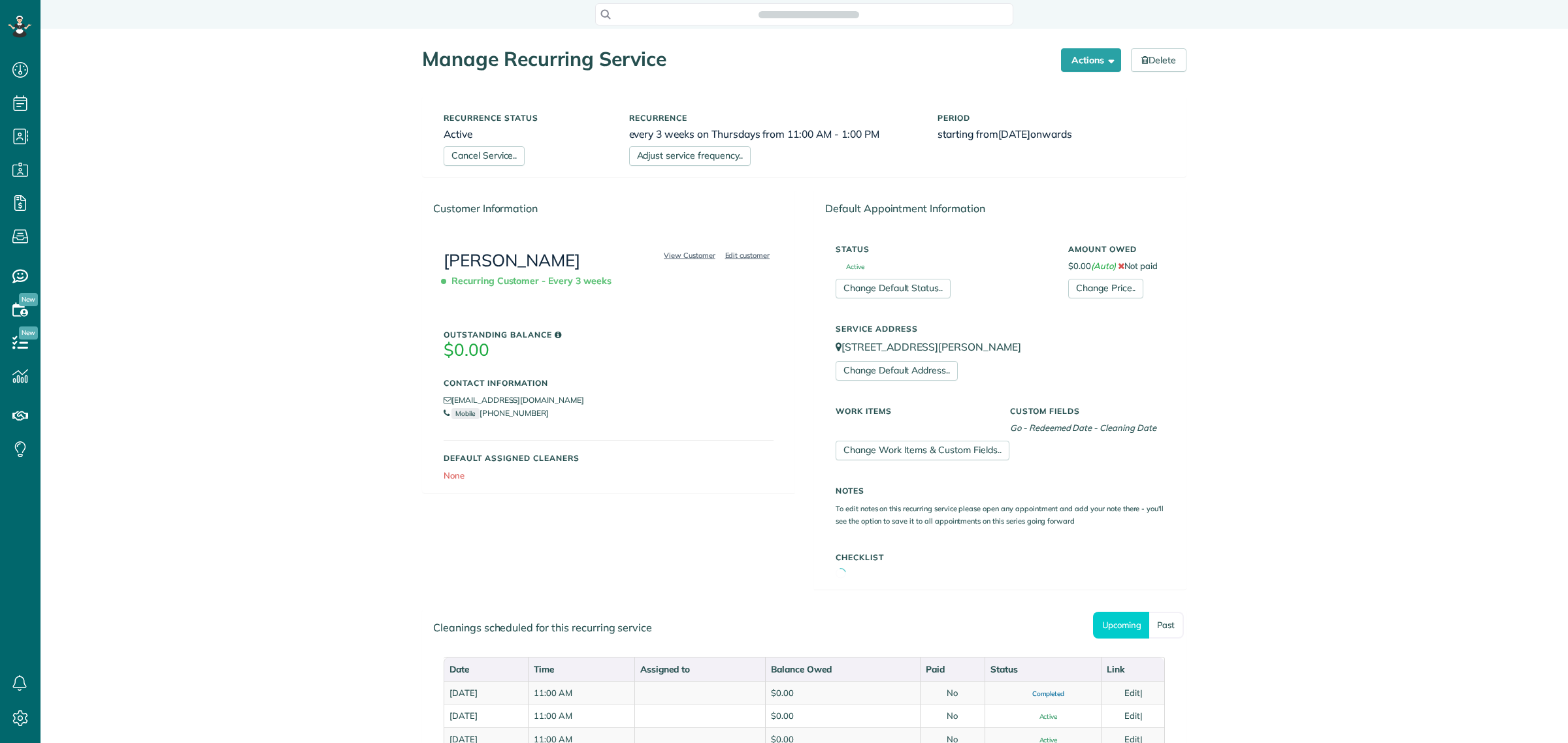
scroll to position [5, 5]
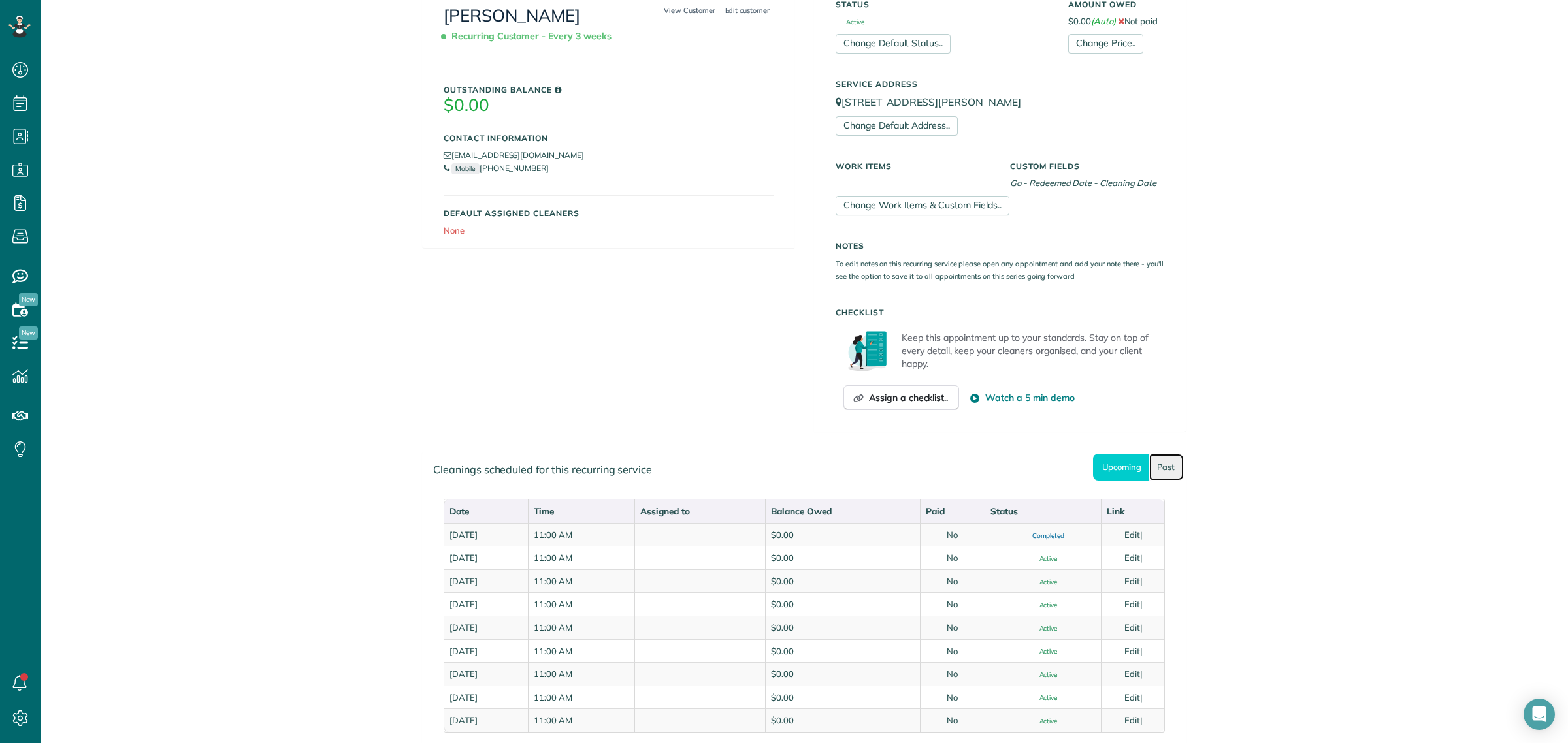
click at [1164, 470] on link "Past" at bounding box center [1166, 467] width 34 height 27
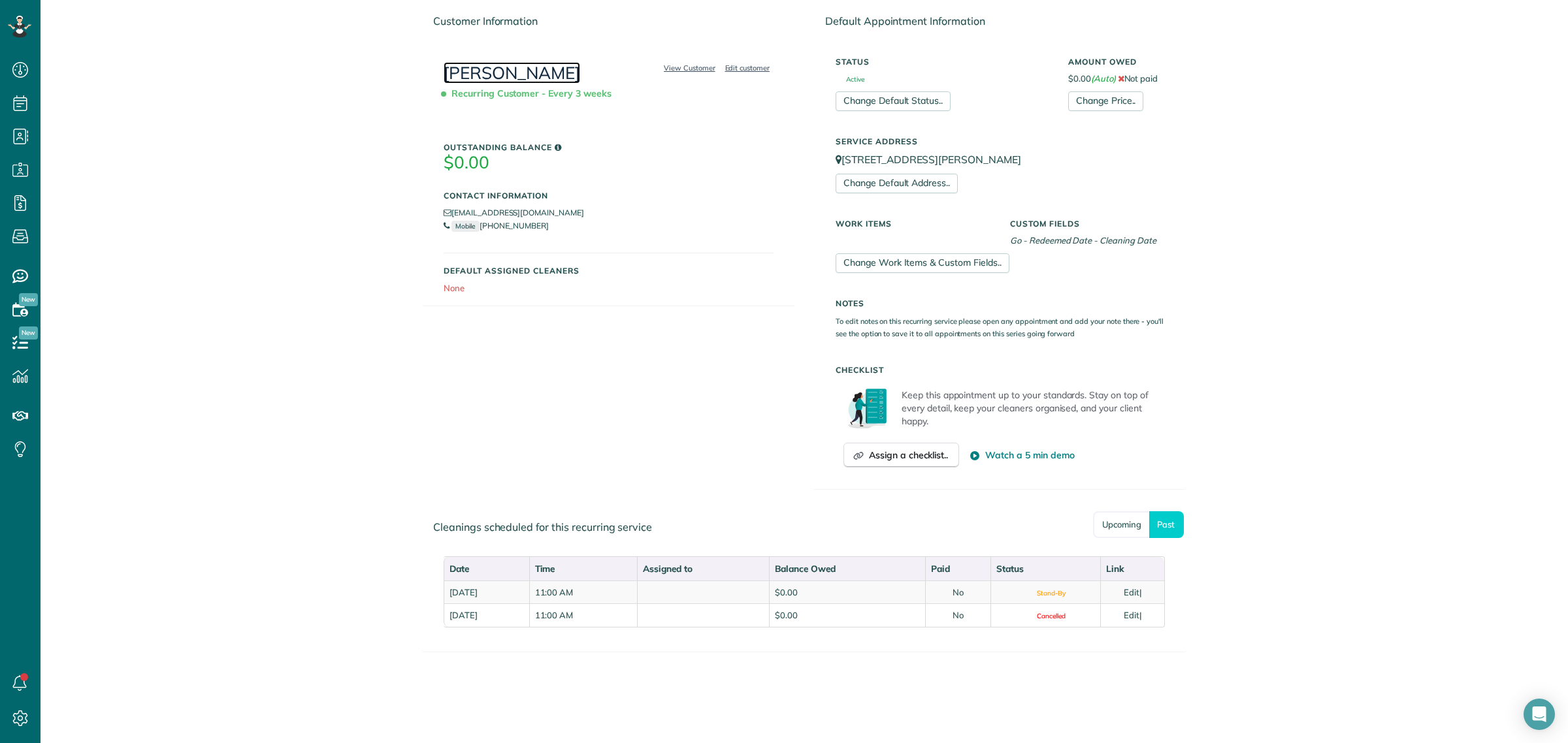
click at [511, 70] on link "[PERSON_NAME]" at bounding box center [511, 73] width 136 height 22
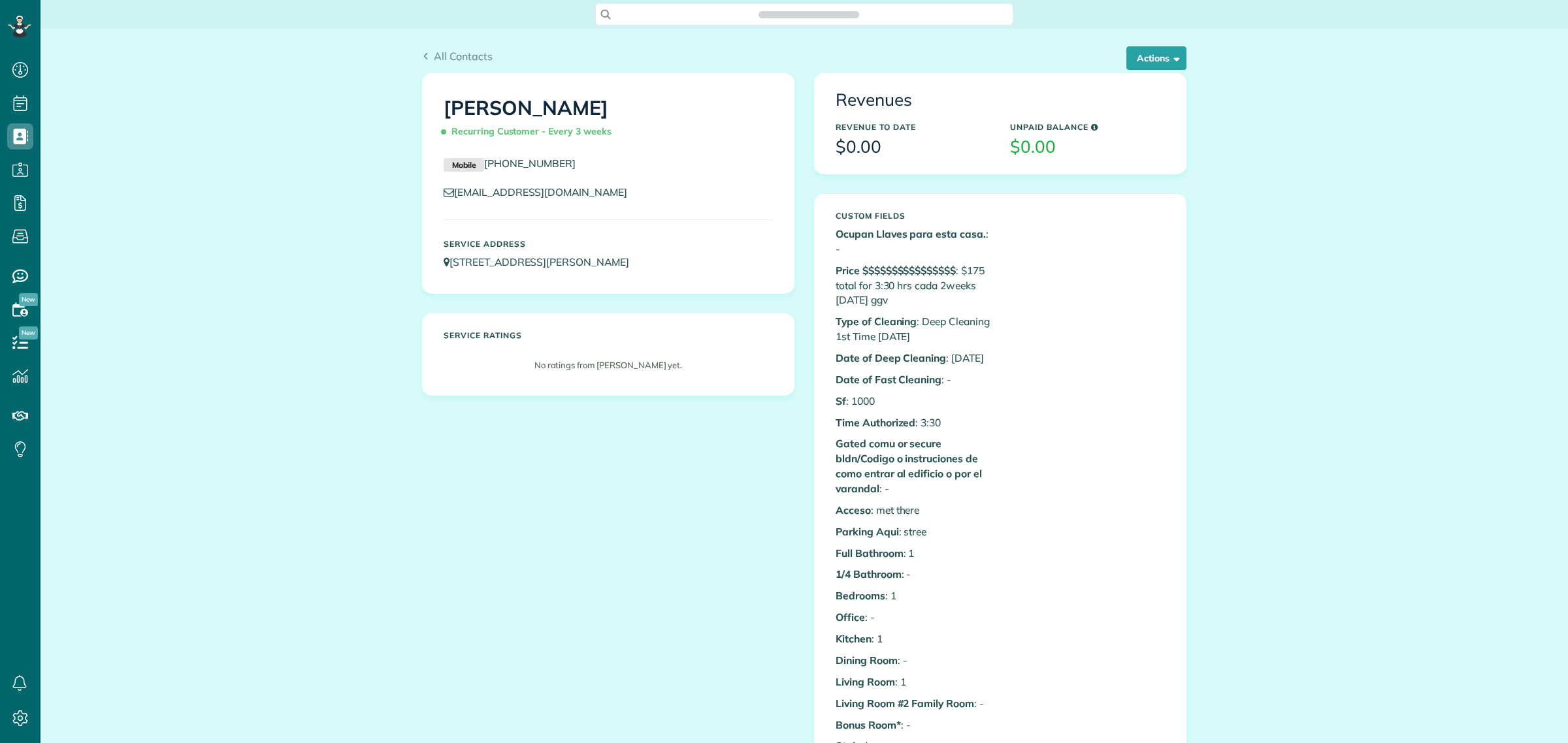
scroll to position [5, 5]
